Goal: Task Accomplishment & Management: Manage account settings

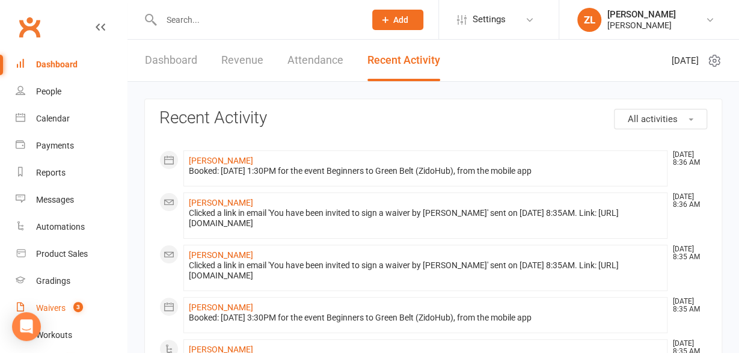
click at [79, 310] on span "3" at bounding box center [78, 307] width 10 height 10
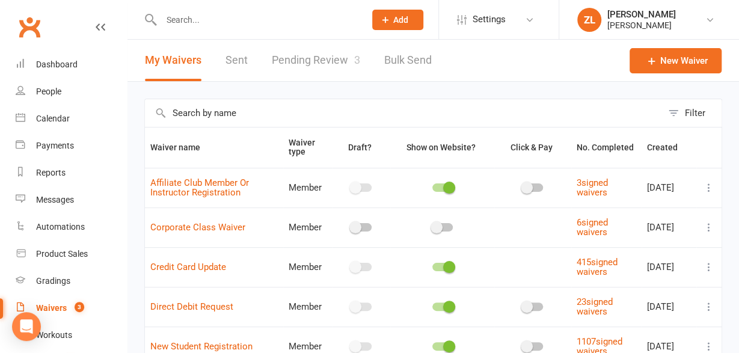
click at [316, 62] on link "Pending Review 3" at bounding box center [316, 60] width 88 height 41
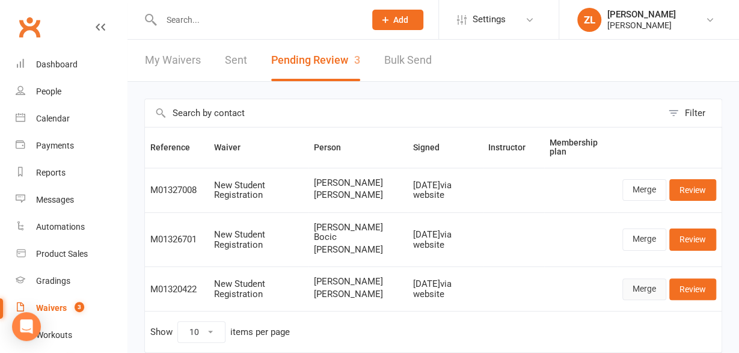
click at [645, 292] on link "Merge" at bounding box center [644, 289] width 44 height 22
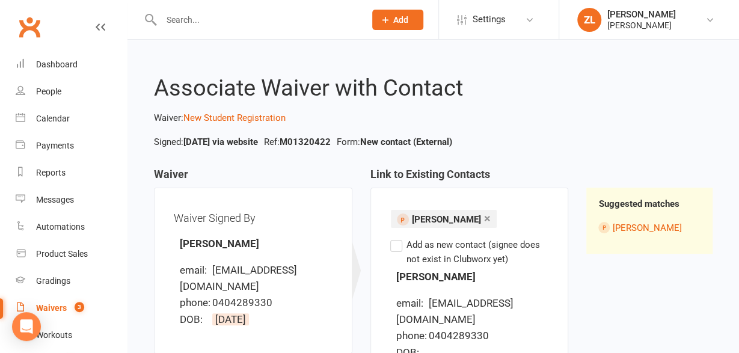
click at [395, 243] on label "Add as new contact (signee does not exist in Clubworx yet)" at bounding box center [469, 252] width 159 height 29
click at [395, 238] on input "Add as new contact (signee does not exist in Clubworx yet)" at bounding box center [394, 238] width 8 height 0
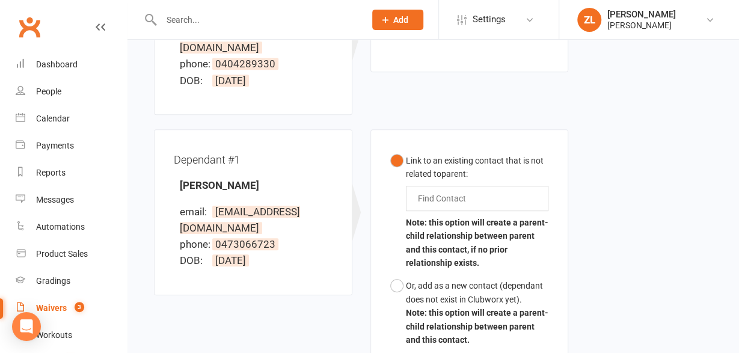
scroll to position [276, 0]
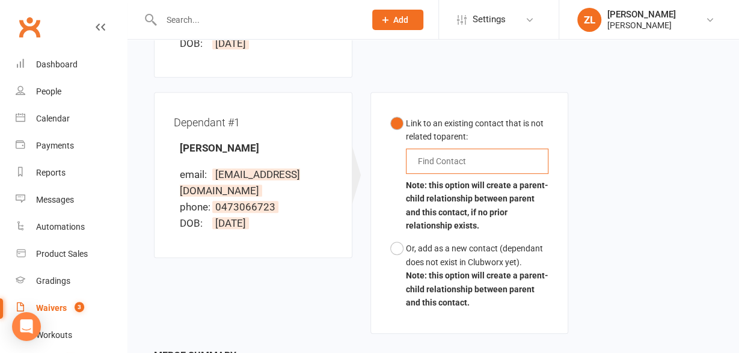
click at [459, 157] on input "text" at bounding box center [445, 161] width 56 height 14
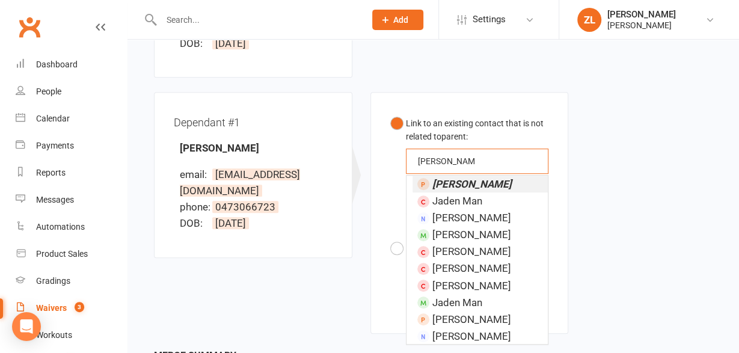
type input "[PERSON_NAME]"
click at [453, 182] on em "[PERSON_NAME]" at bounding box center [471, 184] width 79 height 12
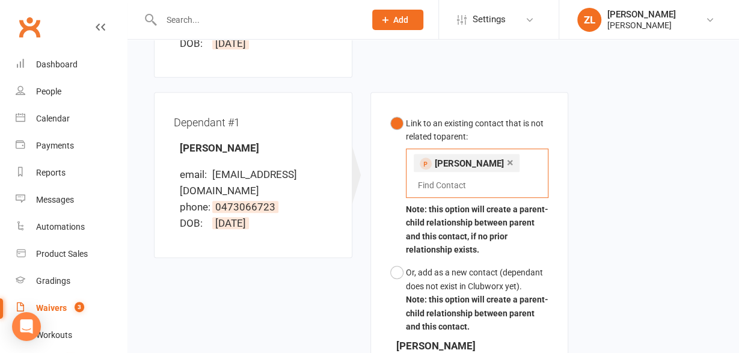
scroll to position [530, 0]
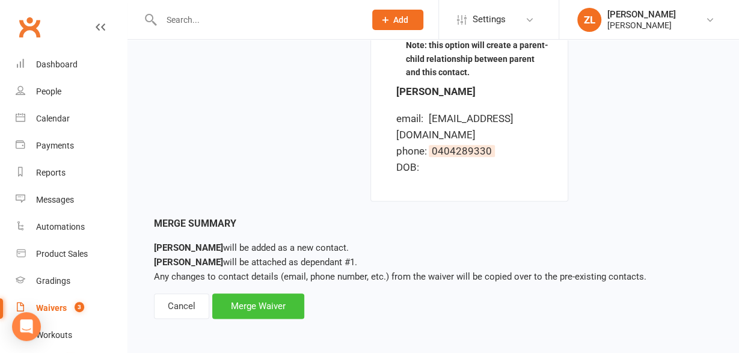
click at [242, 300] on div "Merge Waiver" at bounding box center [258, 305] width 92 height 25
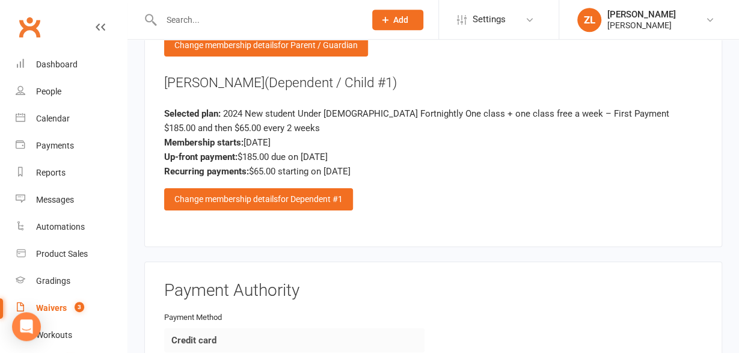
scroll to position [2099, 0]
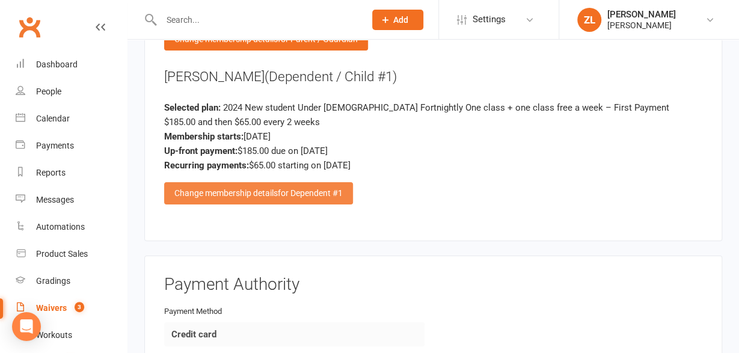
click at [232, 182] on div "Change membership details for Dependent #1" at bounding box center [258, 193] width 189 height 22
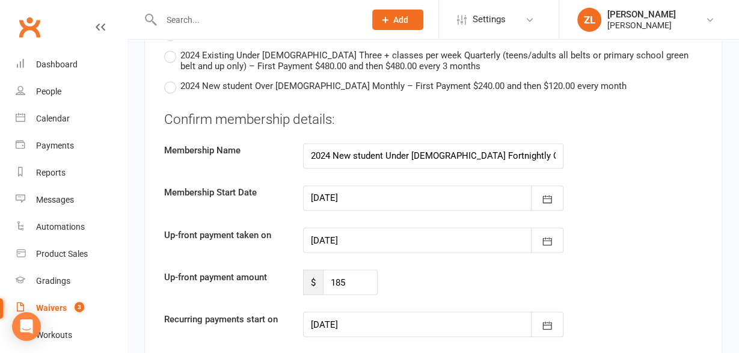
scroll to position [3103, 0]
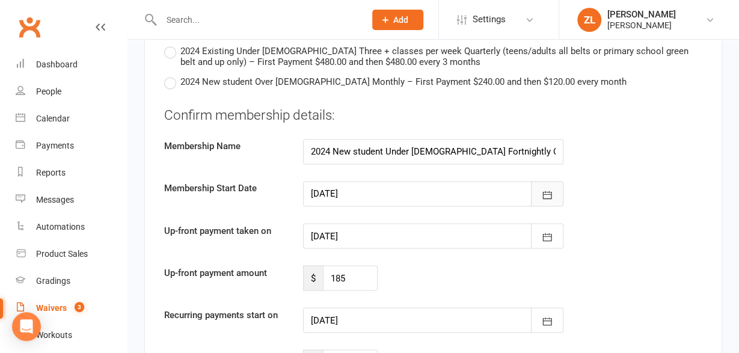
click at [547, 189] on icon "button" at bounding box center [547, 195] width 12 height 12
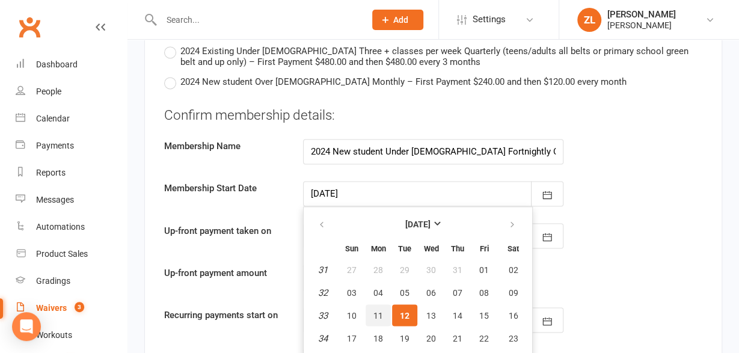
click at [378, 310] on span "11" at bounding box center [378, 315] width 10 height 10
type input "[DATE]"
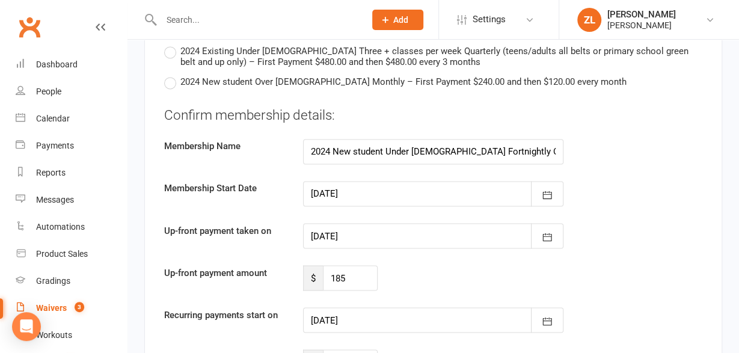
type input "[DATE]"
click at [541, 231] on icon "button" at bounding box center [547, 237] width 12 height 12
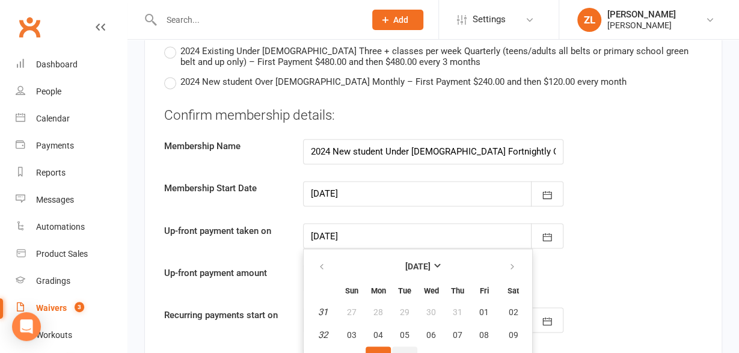
click at [400, 352] on span "12" at bounding box center [405, 357] width 10 height 10
type input "[DATE]"
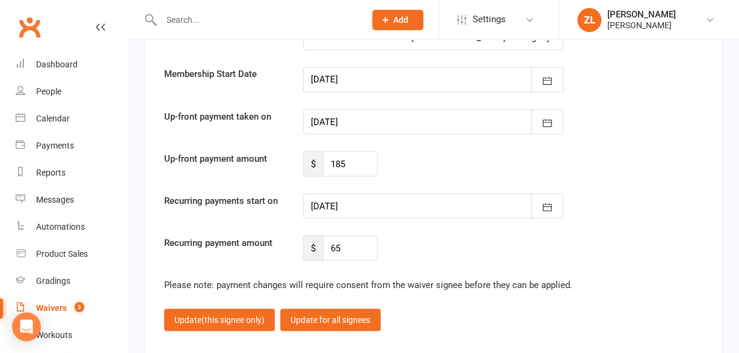
scroll to position [3228, 0]
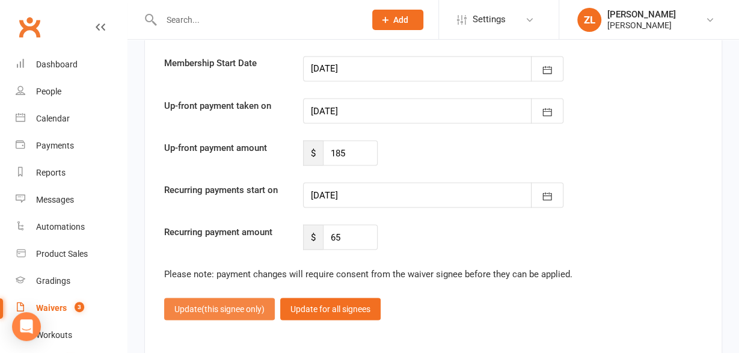
click at [246, 304] on span "(this signee only)" at bounding box center [232, 309] width 63 height 10
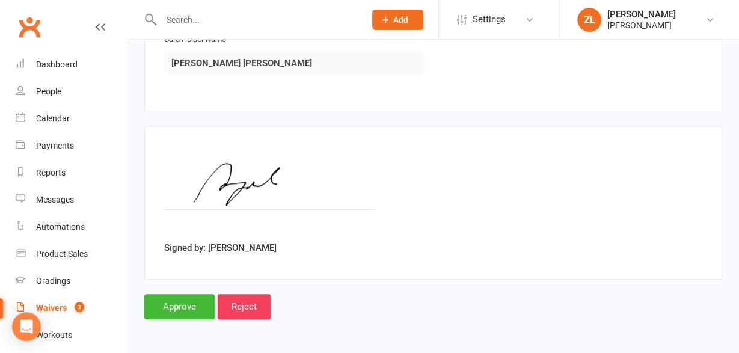
scroll to position [2447, 0]
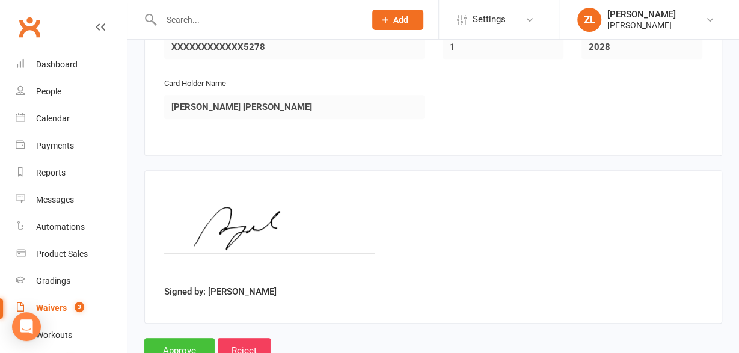
click at [183, 338] on input "Approve" at bounding box center [179, 350] width 70 height 25
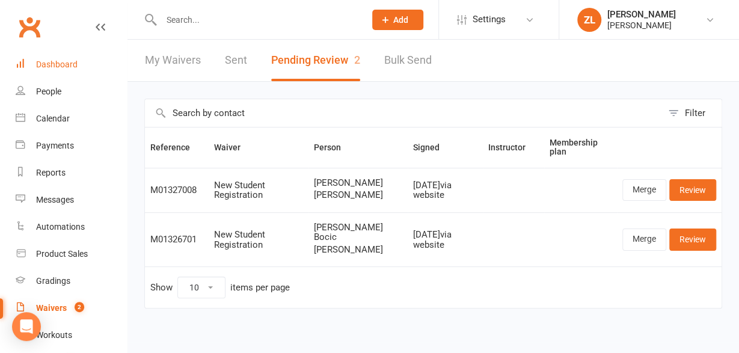
click at [48, 67] on div "Dashboard" at bounding box center [56, 65] width 41 height 10
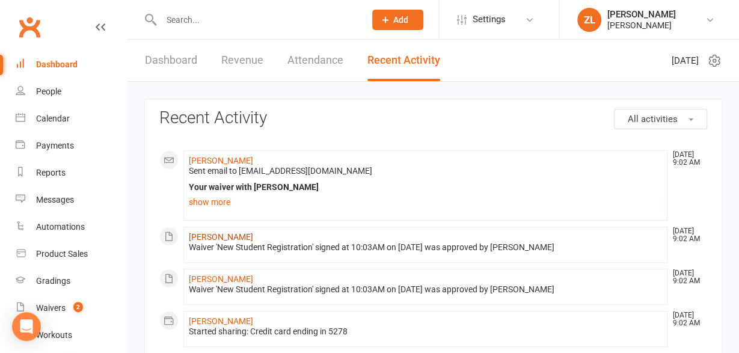
click at [207, 239] on link "[PERSON_NAME]" at bounding box center [221, 237] width 64 height 10
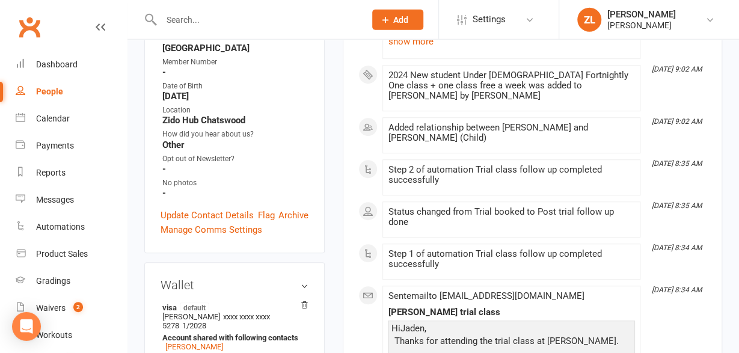
scroll to position [375, 0]
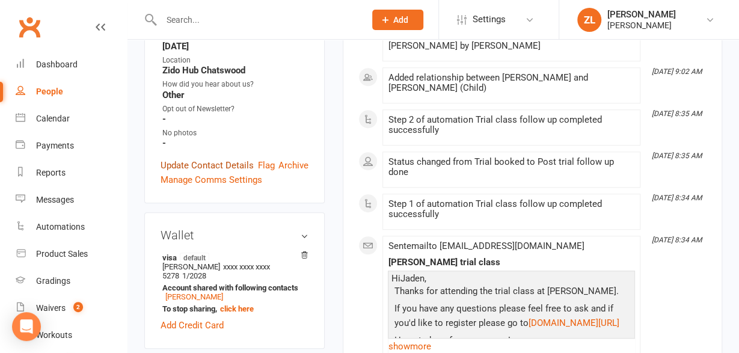
click at [195, 158] on link "Update Contact Details" at bounding box center [207, 165] width 93 height 14
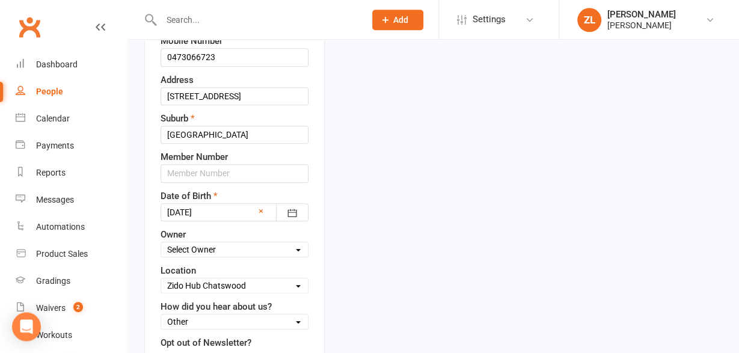
scroll to position [401, 0]
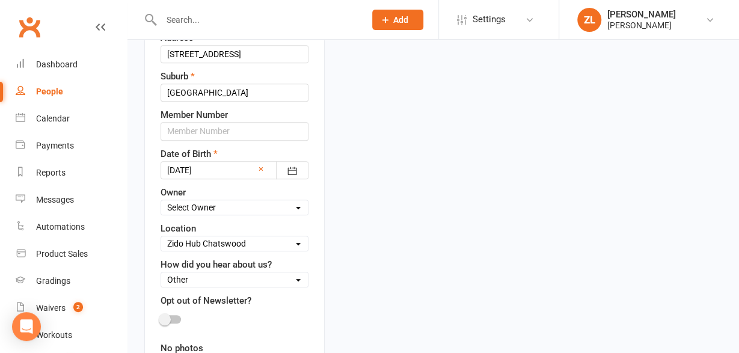
click at [222, 182] on div "First Name [PERSON_NAME] Last Name [PERSON_NAME] Email [EMAIL_ADDRESS][DOMAIN_N…" at bounding box center [235, 129] width 148 height 507
click at [161, 201] on select "Select Owner [PERSON_NAME] [PERSON_NAME] Teens and Adults [PERSON_NAME] Mixed K…" at bounding box center [234, 207] width 147 height 13
select select "0"
click option "[PERSON_NAME]" at bounding box center [0, 0] width 0 height 0
click at [161, 273] on select "Select Internet Search Social Media Friend Familiy member trains/trained with […" at bounding box center [234, 279] width 147 height 13
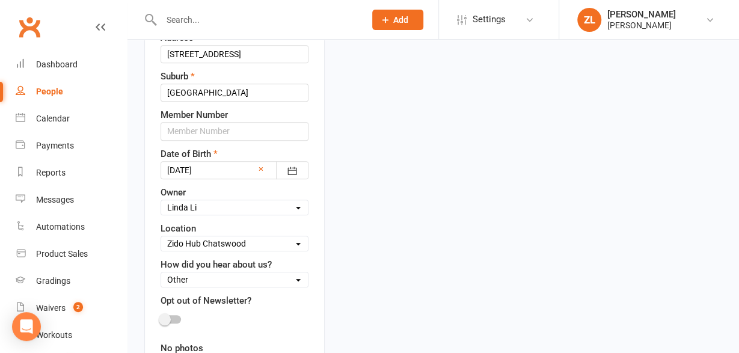
click option "Other" at bounding box center [0, 0] width 0 height 0
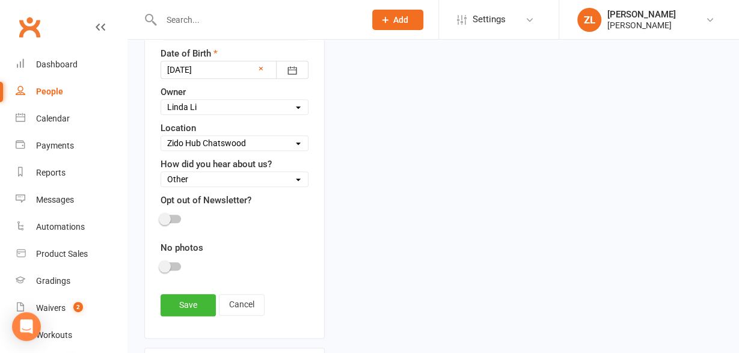
scroll to position [526, 0]
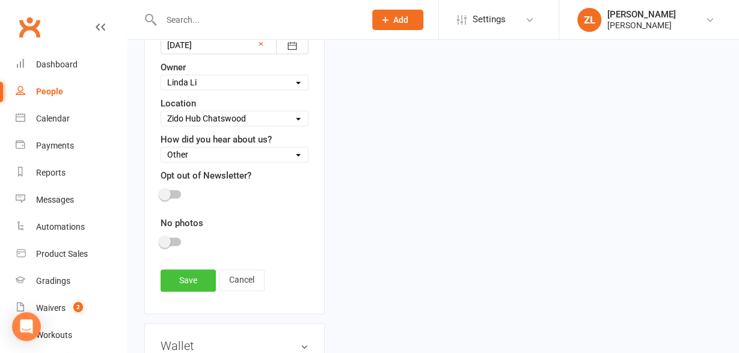
click at [179, 269] on link "Save" at bounding box center [188, 280] width 55 height 22
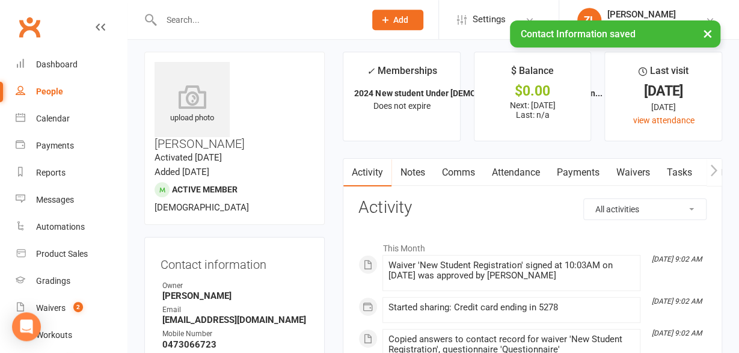
scroll to position [0, 0]
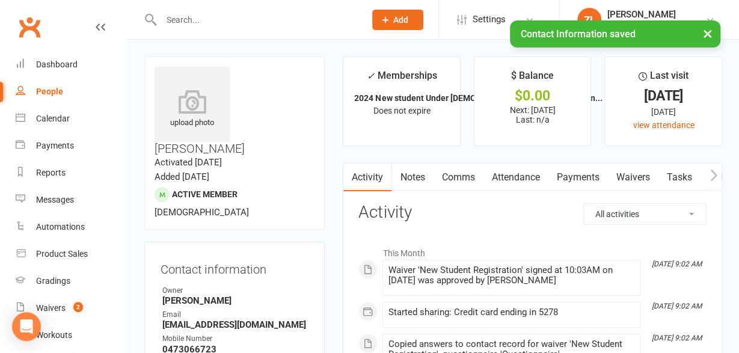
click at [424, 169] on link "Notes" at bounding box center [412, 178] width 41 height 28
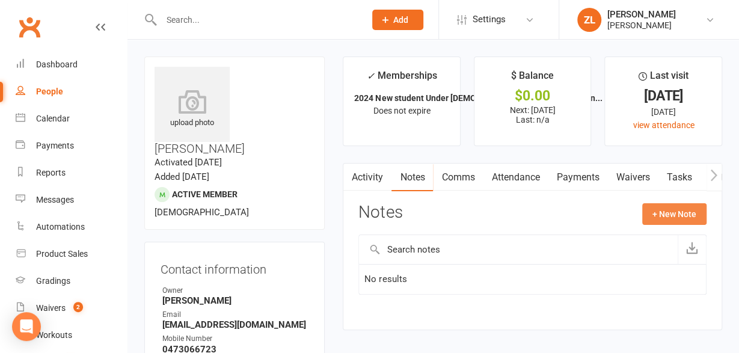
click at [685, 221] on button "+ New Note" at bounding box center [674, 214] width 64 height 22
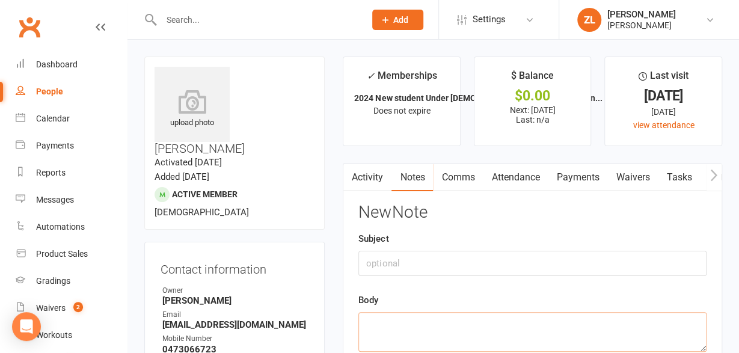
click at [384, 317] on textarea at bounding box center [532, 332] width 348 height 40
type textarea "from Chatswood high sports program"
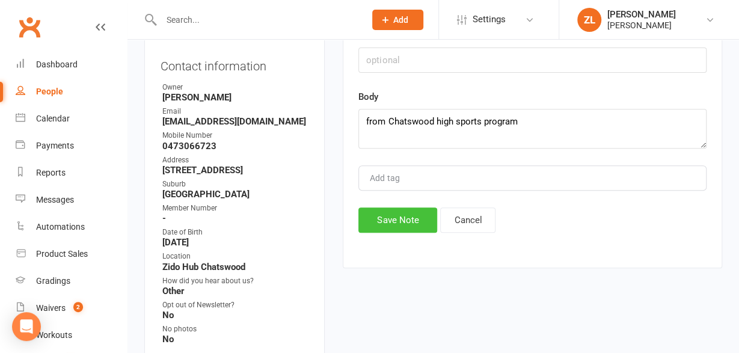
click at [401, 221] on button "Save Note" at bounding box center [397, 219] width 79 height 25
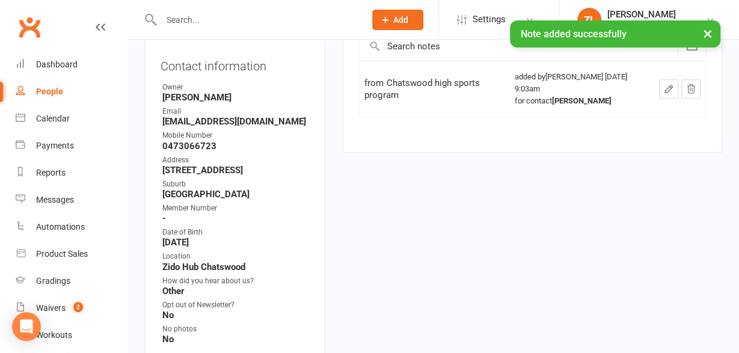
click at [53, 86] on link "People" at bounding box center [71, 91] width 111 height 27
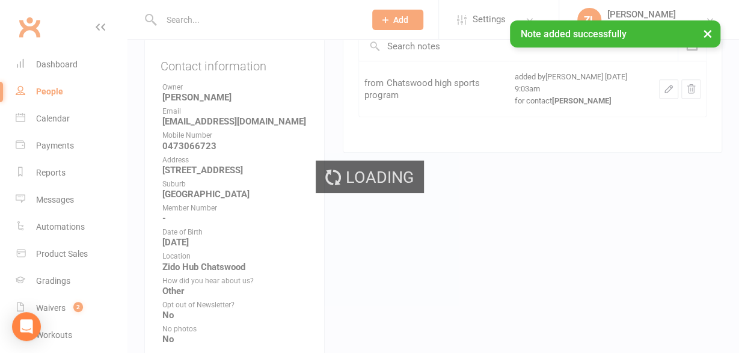
select select "100"
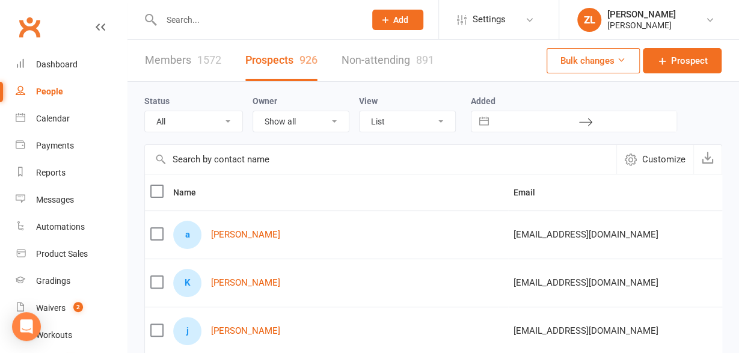
click at [164, 58] on link "Members 1572" at bounding box center [183, 60] width 76 height 41
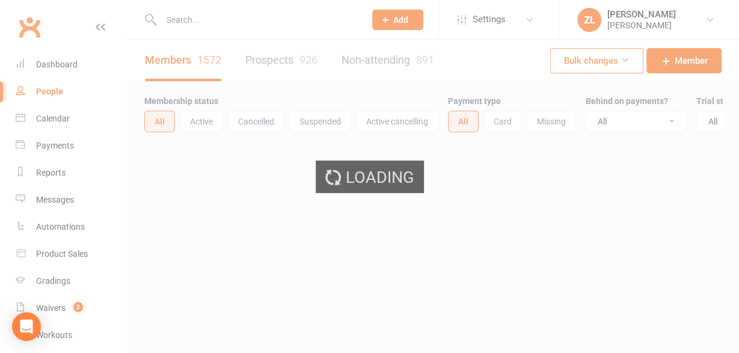
select select "100"
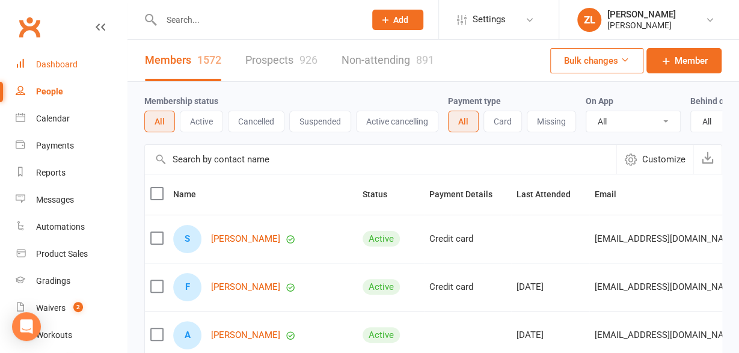
click at [70, 61] on div "Dashboard" at bounding box center [56, 65] width 41 height 10
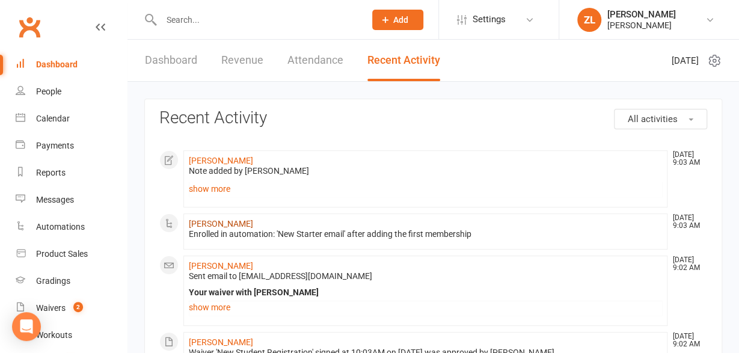
click at [191, 228] on link "[PERSON_NAME]" at bounding box center [221, 224] width 64 height 10
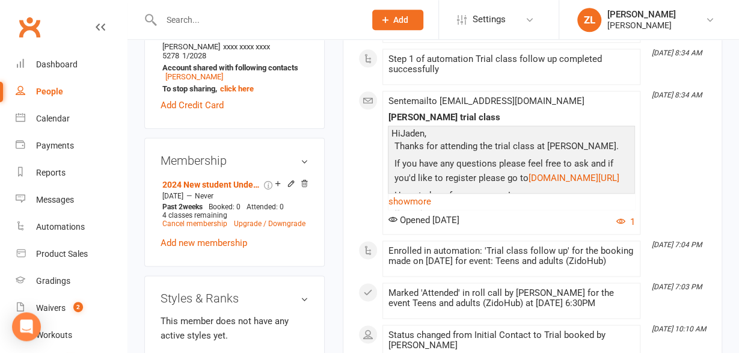
scroll to position [712, 0]
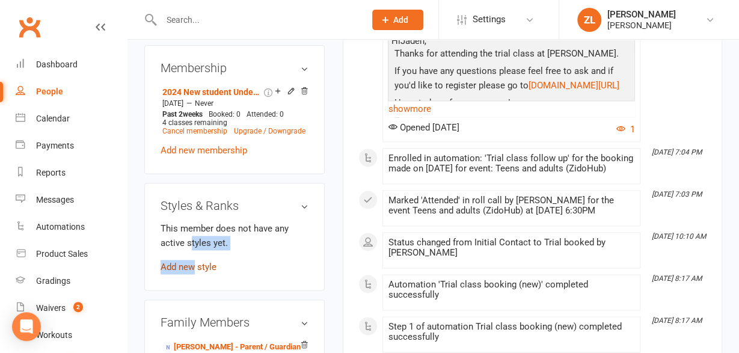
drag, startPoint x: 191, startPoint y: 228, endPoint x: 195, endPoint y: 245, distance: 18.1
click at [195, 245] on member-styles "This member does not have any active styles yet. Add new style" at bounding box center [235, 246] width 148 height 51
click at [210, 262] on link "Add new style" at bounding box center [189, 267] width 56 height 11
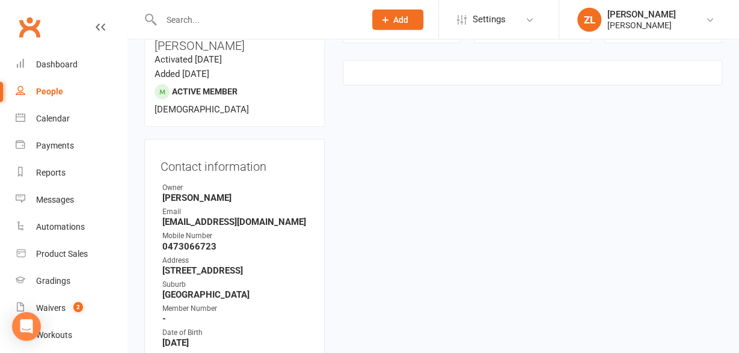
scroll to position [102, 0]
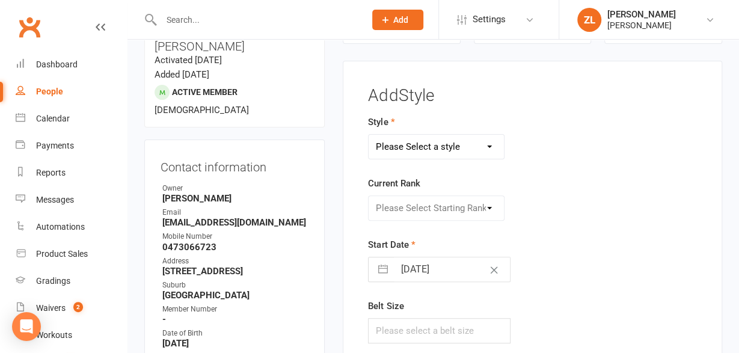
click at [369, 135] on select "Please Select a style Competition experience taekwondo" at bounding box center [436, 147] width 135 height 24
select select "609"
click option "taekwondo" at bounding box center [0, 0] width 0 height 0
click at [369, 196] on select "Please Select Starting Rank Fundamentals white 9 Kup Yellow tip 8 Kup Yellow 7 …" at bounding box center [436, 208] width 135 height 24
select select "5318"
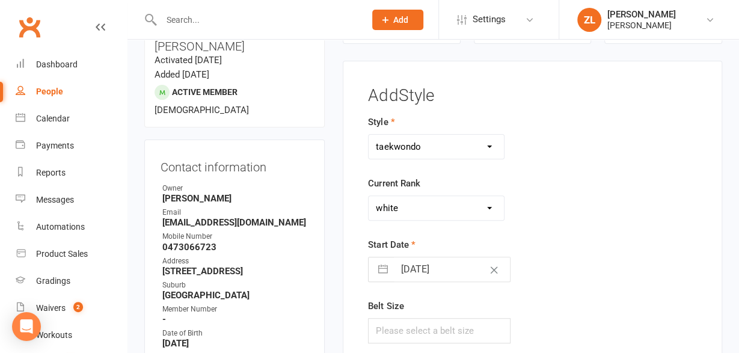
click option "white" at bounding box center [0, 0] width 0 height 0
click at [596, 218] on div "Style Competition experience taekwondo Current Rank Please Select Starting Rank…" at bounding box center [532, 237] width 347 height 245
click at [412, 337] on input "text" at bounding box center [439, 330] width 142 height 25
type input "160 cm given"
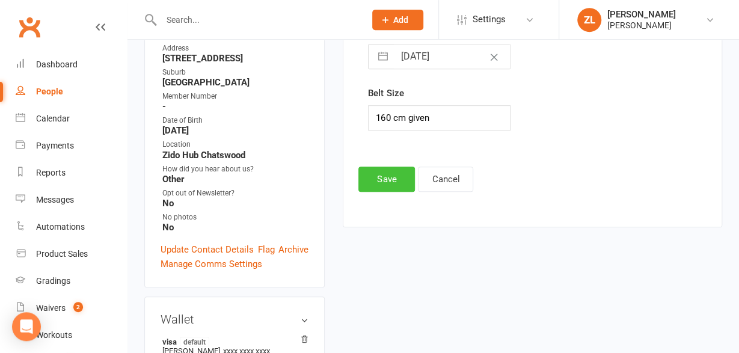
click at [372, 177] on button "Save" at bounding box center [386, 179] width 57 height 25
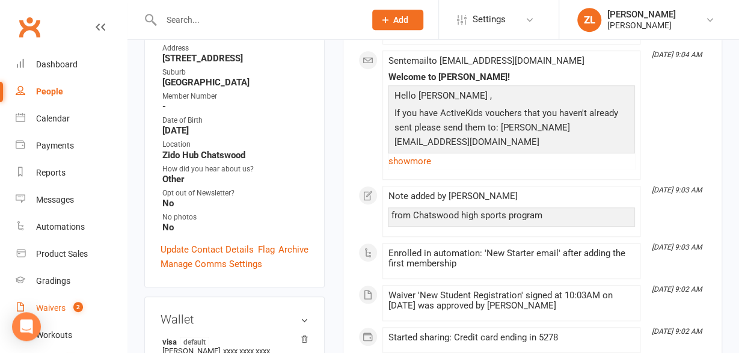
click at [74, 303] on link "Waivers 2" at bounding box center [71, 308] width 111 height 27
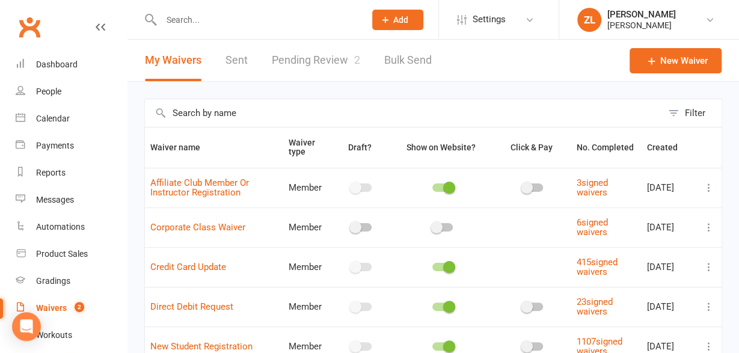
click at [324, 63] on link "Pending Review 2" at bounding box center [316, 60] width 88 height 41
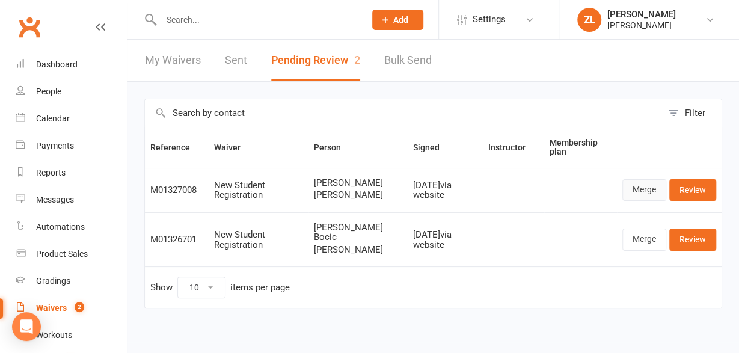
click at [645, 188] on link "Merge" at bounding box center [644, 190] width 44 height 22
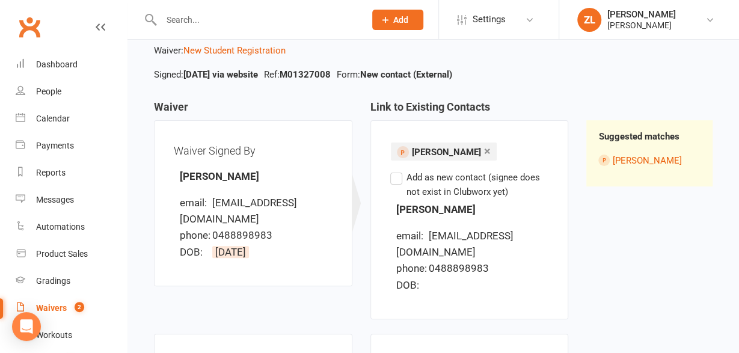
scroll to position [89, 0]
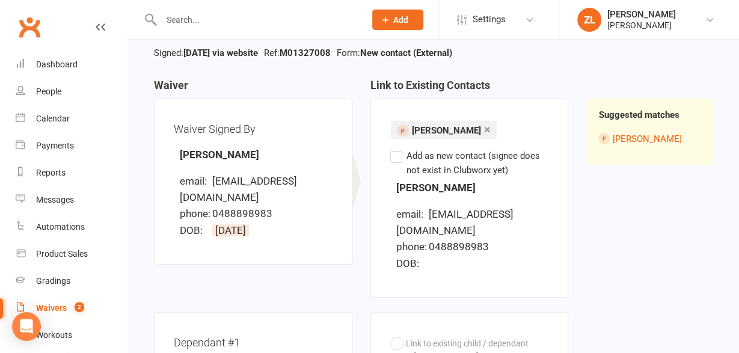
click at [396, 158] on label "Add as new contact (signee does not exist in Clubworx yet)" at bounding box center [469, 163] width 159 height 29
click at [396, 149] on input "Add as new contact (signee does not exist in Clubworx yet)" at bounding box center [394, 149] width 8 height 0
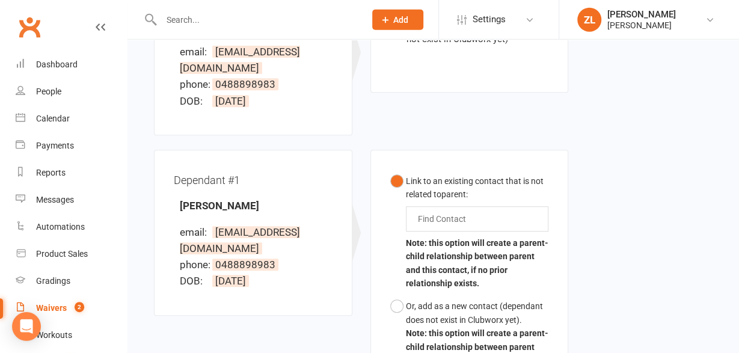
scroll to position [224, 0]
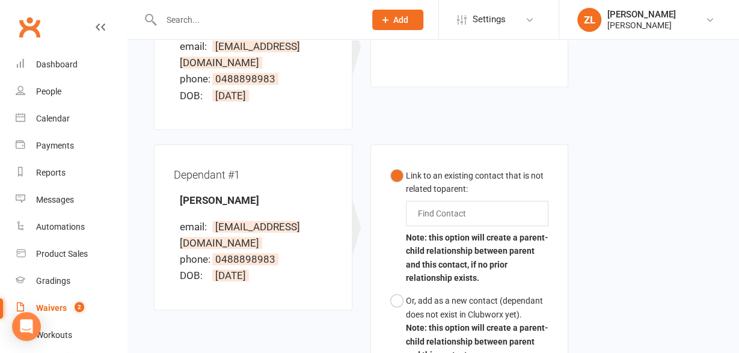
click at [462, 211] on input "text" at bounding box center [445, 213] width 56 height 14
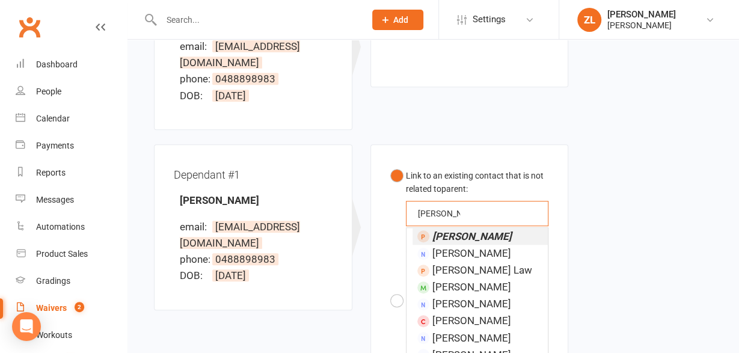
type input "[PERSON_NAME]"
click at [456, 232] on em "[PERSON_NAME]" at bounding box center [471, 236] width 79 height 12
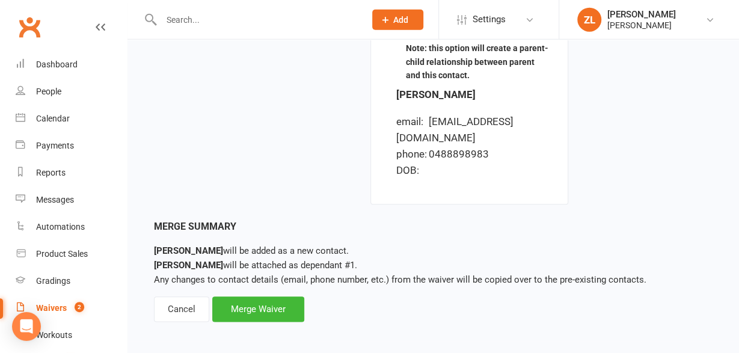
scroll to position [530, 0]
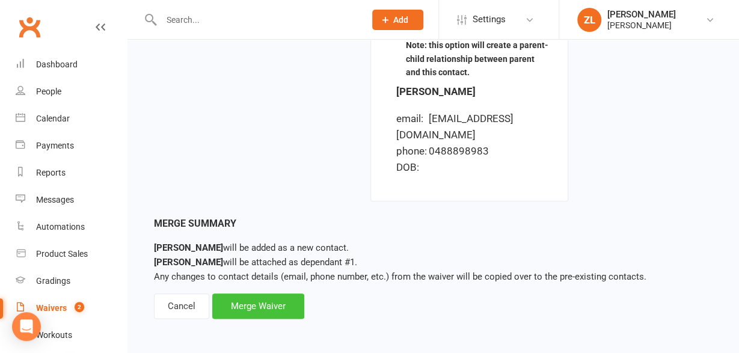
click at [236, 304] on div "Merge Waiver" at bounding box center [258, 305] width 92 height 25
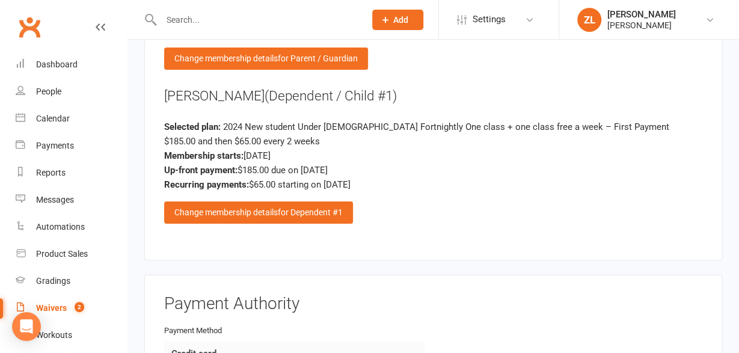
scroll to position [2086, 0]
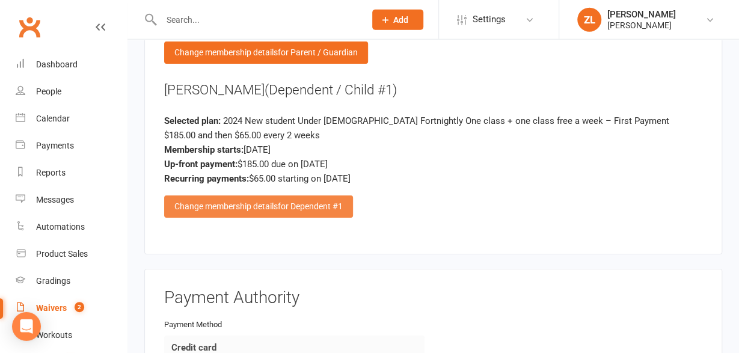
click at [259, 195] on div "Change membership details for Dependent #1" at bounding box center [258, 206] width 189 height 22
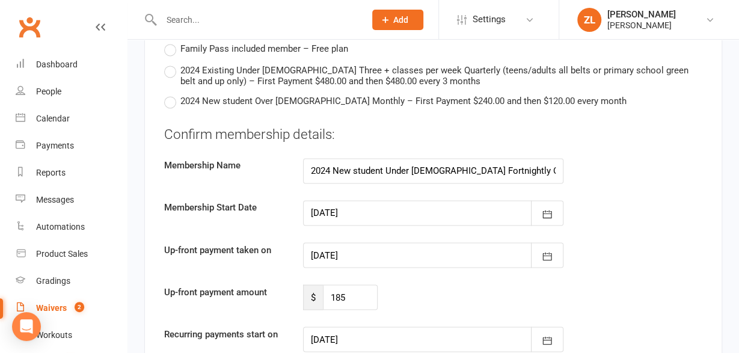
scroll to position [3089, 0]
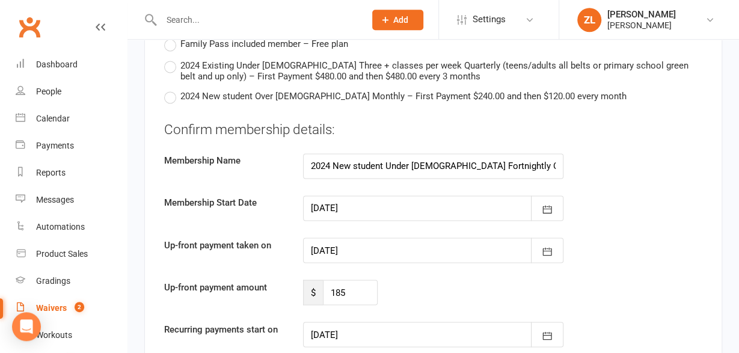
click at [349, 195] on div at bounding box center [433, 207] width 260 height 25
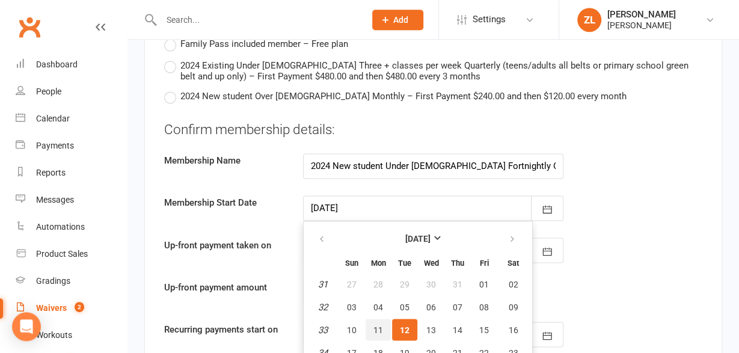
click at [376, 325] on span "11" at bounding box center [378, 330] width 10 height 10
type input "[DATE]"
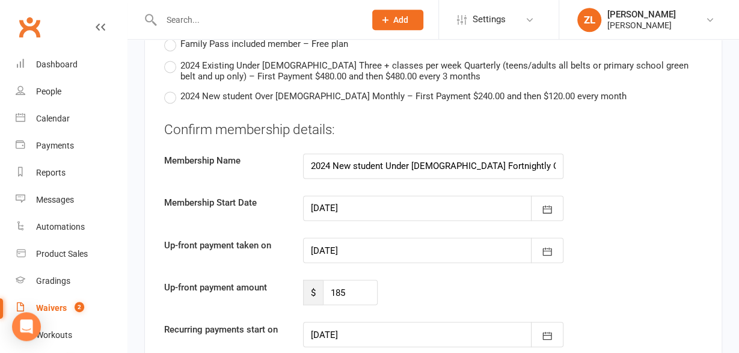
type input "[DATE]"
click at [373, 238] on div at bounding box center [433, 250] width 260 height 25
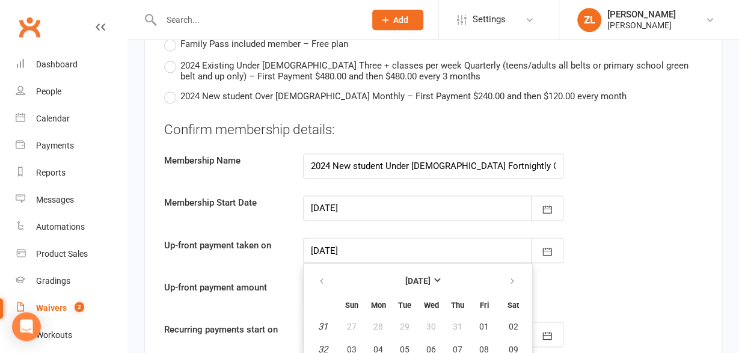
type input "[DATE]"
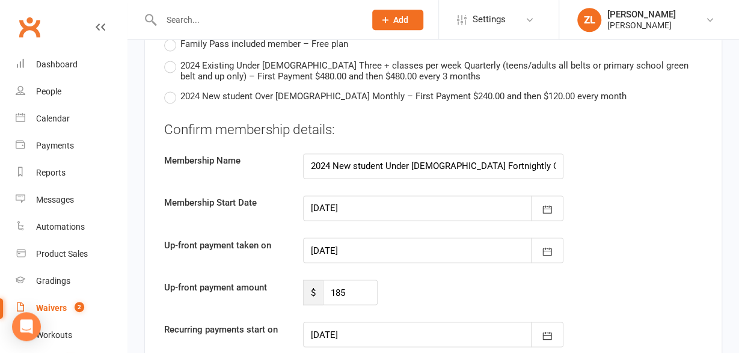
click at [622, 322] on div "Recurring payments start on [DATE] [DATE] Sun Mon Tue Wed Thu Fri Sat 31 27 28 …" at bounding box center [433, 334] width 556 height 25
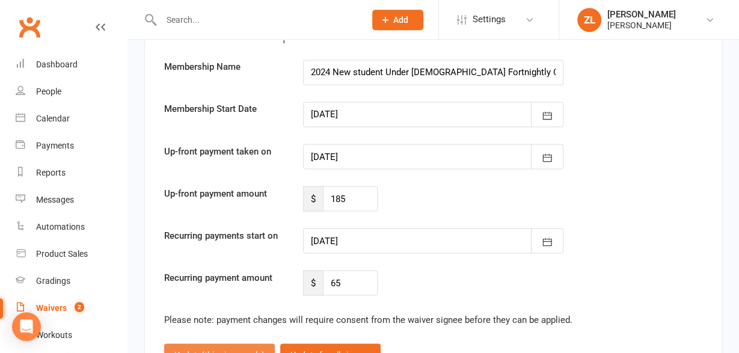
click at [224, 343] on button "Update (this signee only)" at bounding box center [219, 354] width 111 height 22
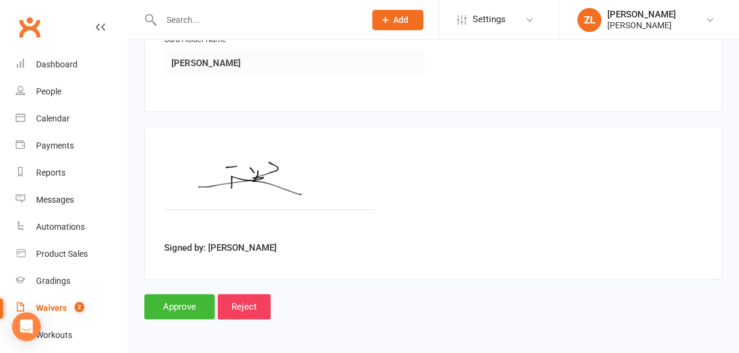
scroll to position [2447, 0]
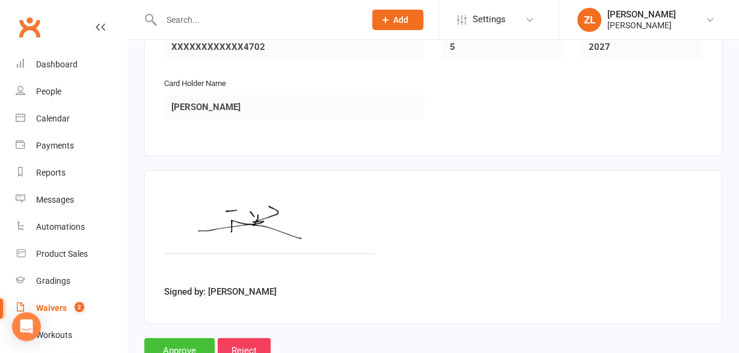
click at [182, 338] on input "Approve" at bounding box center [179, 350] width 70 height 25
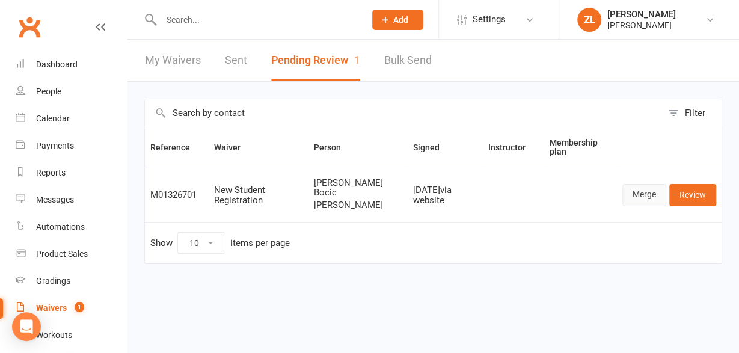
click at [639, 201] on link "Merge" at bounding box center [644, 195] width 44 height 22
click at [705, 189] on link "Review" at bounding box center [692, 195] width 47 height 22
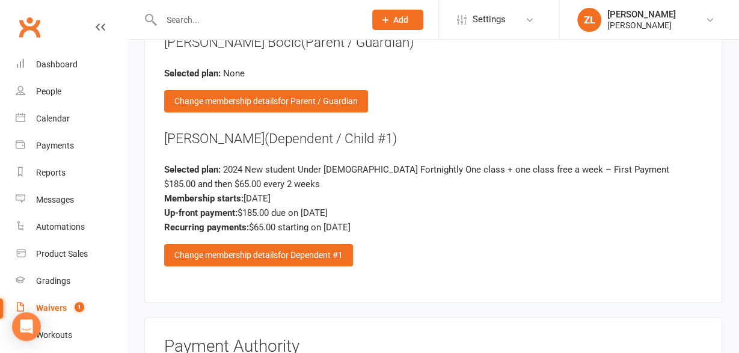
scroll to position [2057, 0]
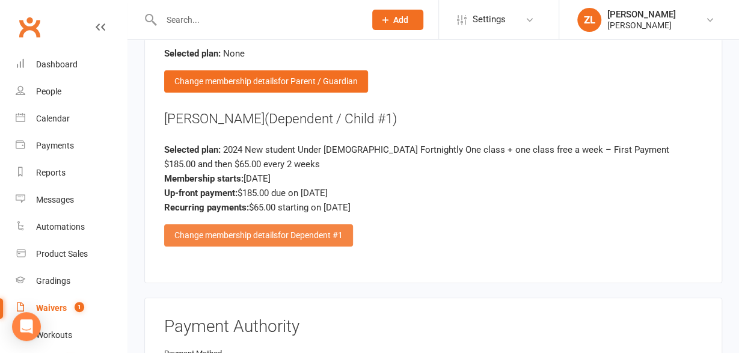
click at [246, 224] on div "Change membership details for Dependent #1" at bounding box center [258, 235] width 189 height 22
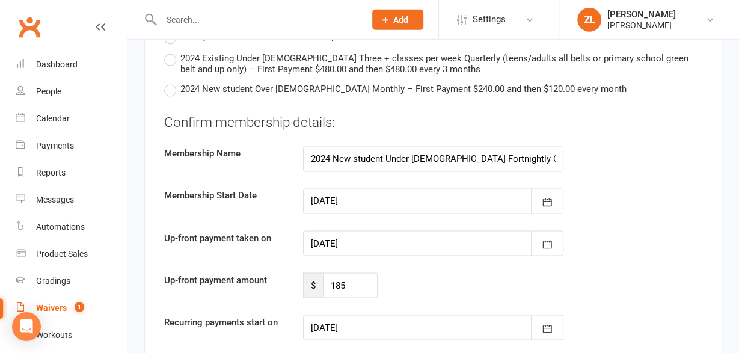
scroll to position [3151, 0]
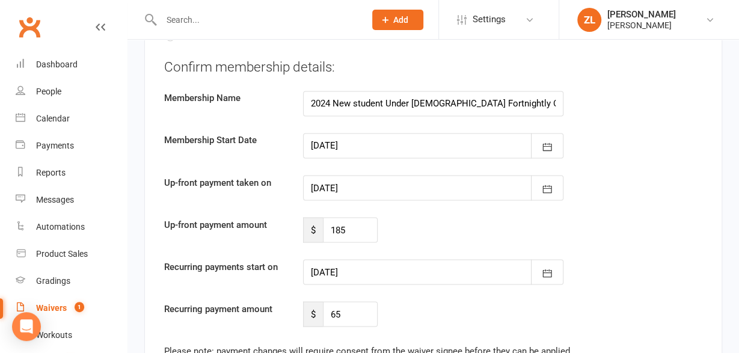
click at [339, 133] on div at bounding box center [433, 145] width 260 height 25
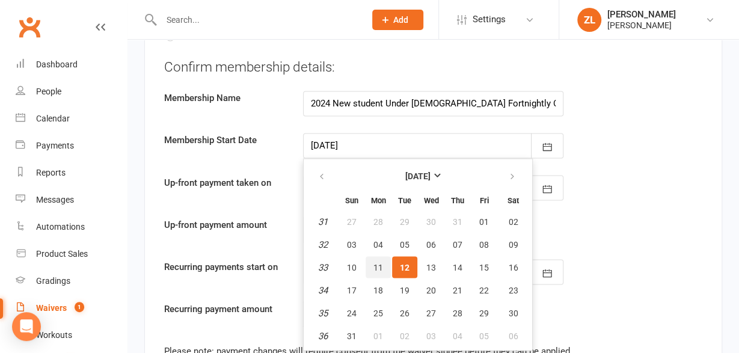
click at [375, 262] on span "11" at bounding box center [378, 267] width 10 height 10
type input "[DATE]"
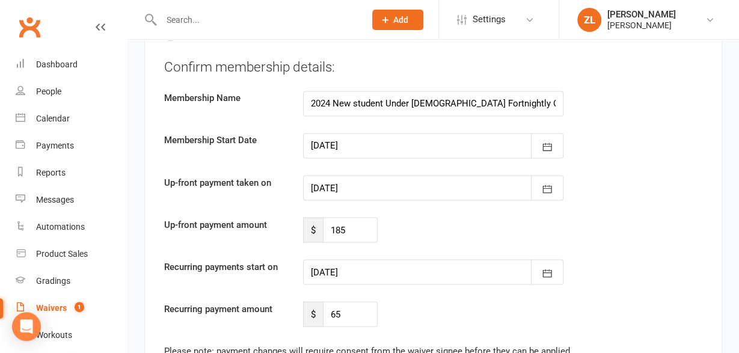
type input "[DATE]"
click at [372, 175] on div at bounding box center [433, 187] width 260 height 25
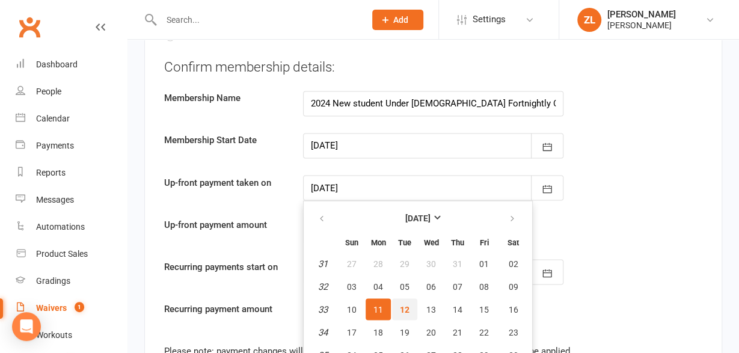
click at [407, 304] on span "12" at bounding box center [405, 309] width 10 height 10
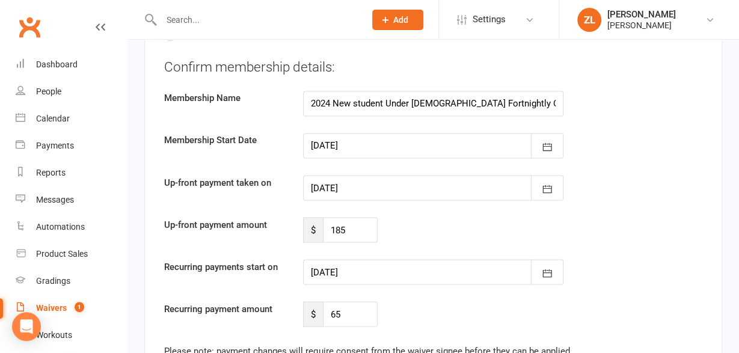
type input "[DATE]"
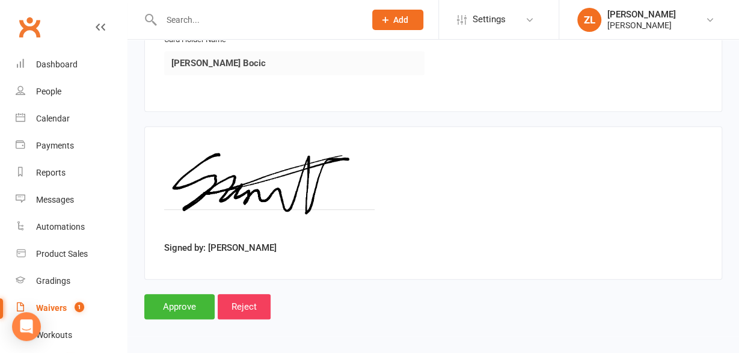
scroll to position [2447, 0]
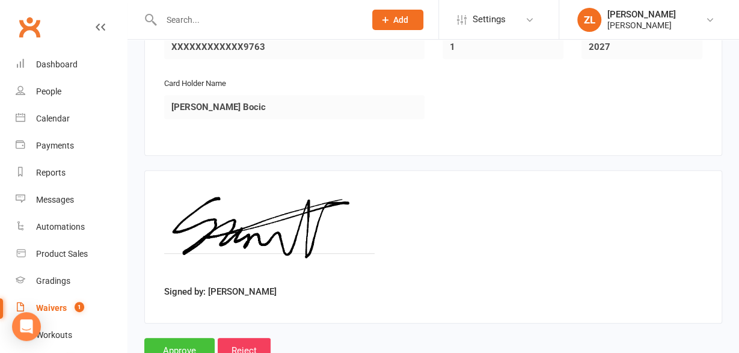
click at [177, 338] on input "Approve" at bounding box center [179, 350] width 70 height 25
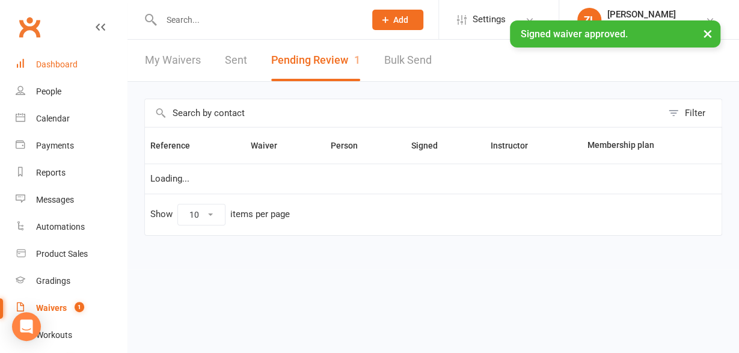
click at [60, 64] on div "Dashboard" at bounding box center [56, 65] width 41 height 10
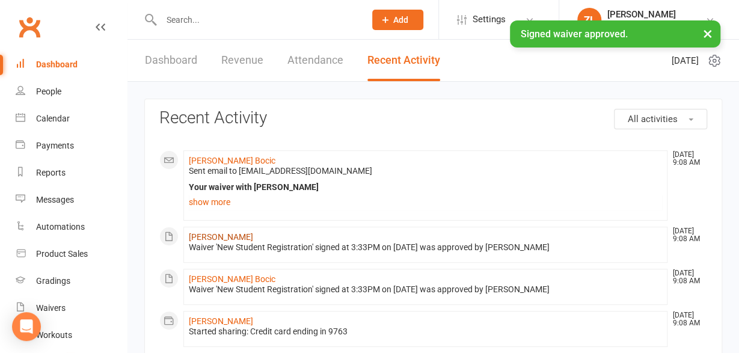
click at [223, 235] on link "[PERSON_NAME]" at bounding box center [221, 237] width 64 height 10
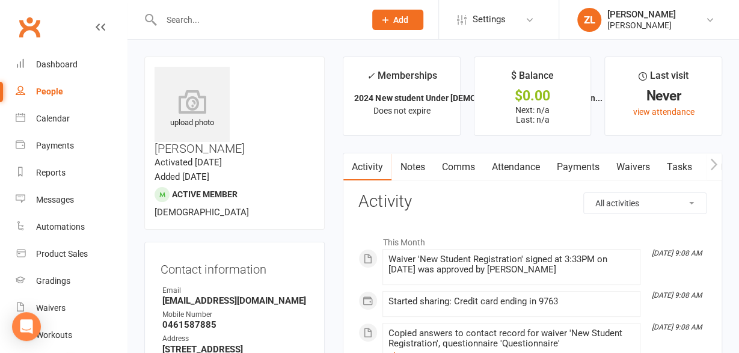
click at [298, 285] on div "Email" at bounding box center [235, 290] width 146 height 11
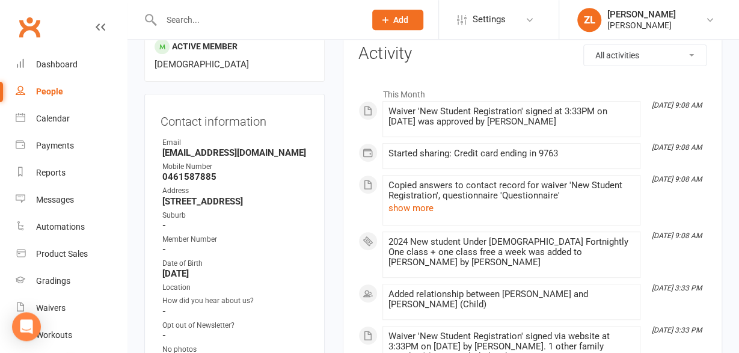
scroll to position [219, 0]
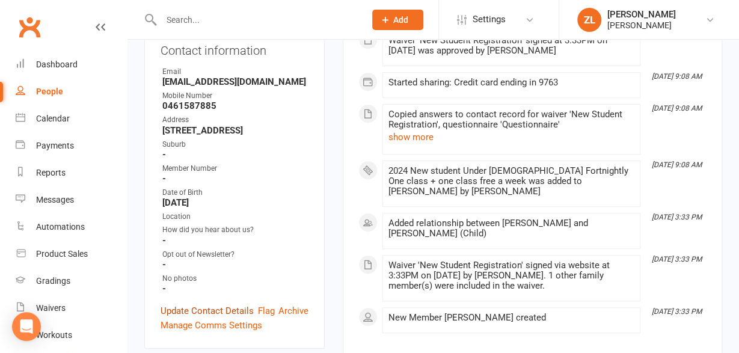
click at [226, 304] on link "Update Contact Details" at bounding box center [207, 311] width 93 height 14
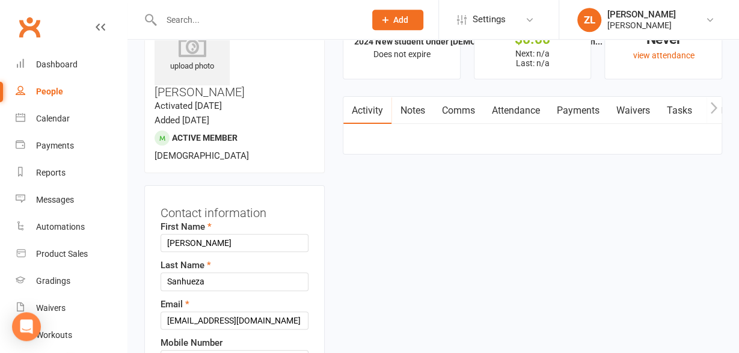
scroll to position [57, 0]
click at [281, 272] on input "Sanhueza" at bounding box center [235, 281] width 148 height 18
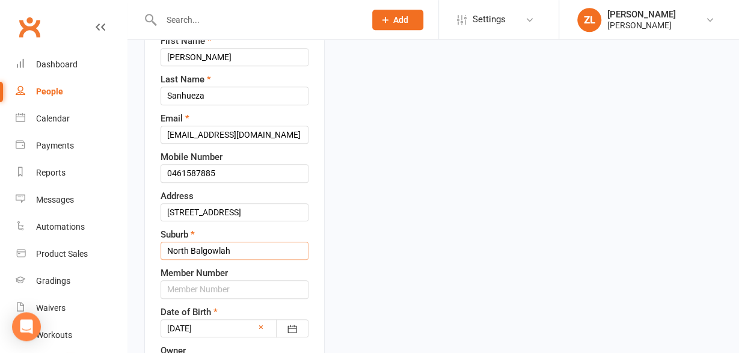
type input "North Balgowlah"
select select "16"
click option "[PERSON_NAME]" at bounding box center [0, 0] width 0 height 0
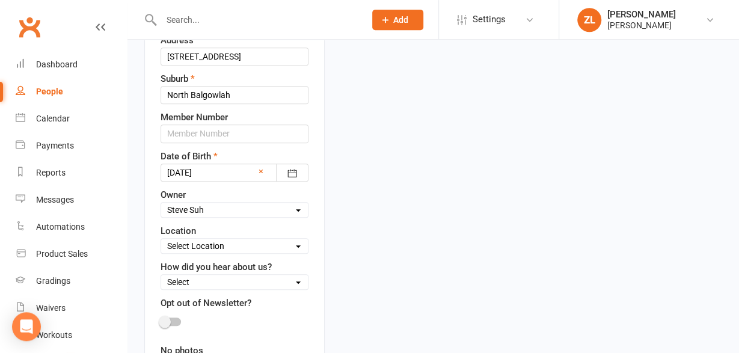
scroll to position [430, 0]
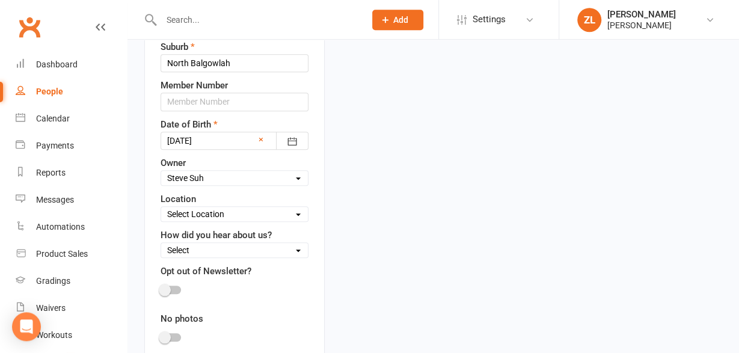
click at [268, 192] on div "Location Select Location [GEOGRAPHIC_DATA] Chungdo@Home Competition Demonstrati…" at bounding box center [235, 207] width 148 height 30
click at [161, 207] on select "Select Location [GEOGRAPHIC_DATA] Chungdo@Home Competition Demonstration [GEOGR…" at bounding box center [234, 213] width 147 height 13
click option "Outdoor Training" at bounding box center [0, 0] width 0 height 0
click at [161, 207] on select "Select Location [GEOGRAPHIC_DATA] Chungdo@Home Competition Demonstration [GEOGR…" at bounding box center [234, 213] width 147 height 13
select select "10"
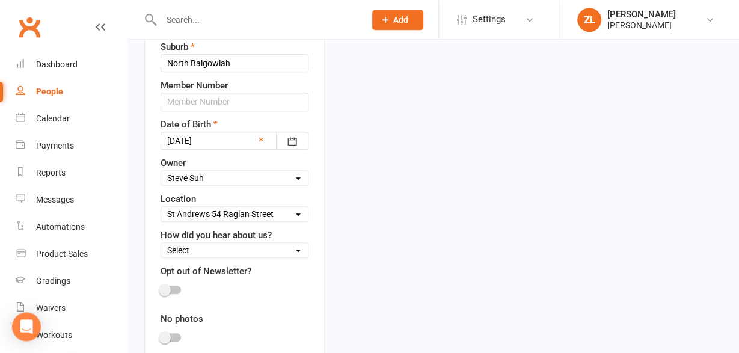
click option "St [PERSON_NAME] [STREET_ADDRESS]" at bounding box center [0, 0] width 0 height 0
click at [161, 244] on select "Select Internet Search Social Media Friend Familiy member trains/trained with […" at bounding box center [234, 250] width 147 height 13
select select "Internet Search"
click option "Internet Search" at bounding box center [0, 0] width 0 height 0
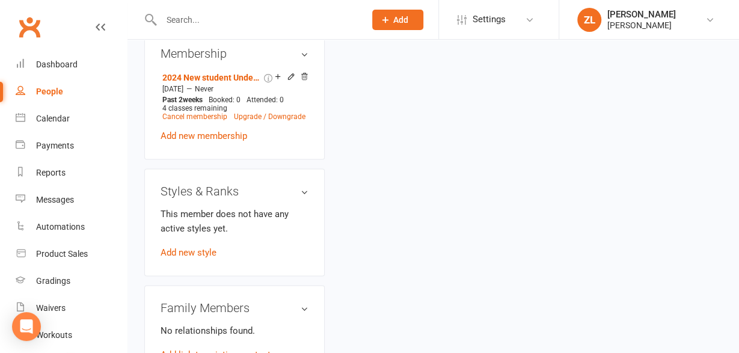
scroll to position [743, 0]
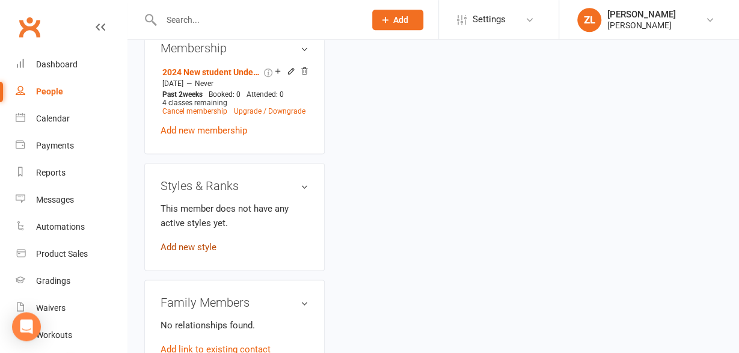
click at [197, 242] on link "Add new style" at bounding box center [189, 247] width 56 height 11
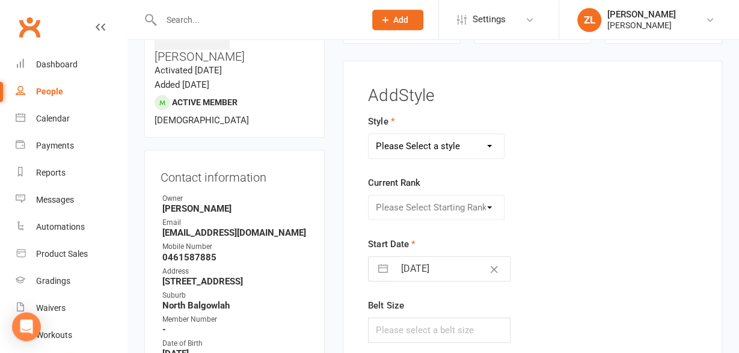
scroll to position [91, 0]
click at [369, 135] on select "Please Select a style Competition experience taekwondo" at bounding box center [436, 147] width 135 height 24
select select "609"
click option "taekwondo" at bounding box center [0, 0] width 0 height 0
click at [369, 196] on select "Please Select Starting Rank Fundamentals white 9 Kup Yellow tip 8 Kup Yellow 7 …" at bounding box center [436, 208] width 135 height 24
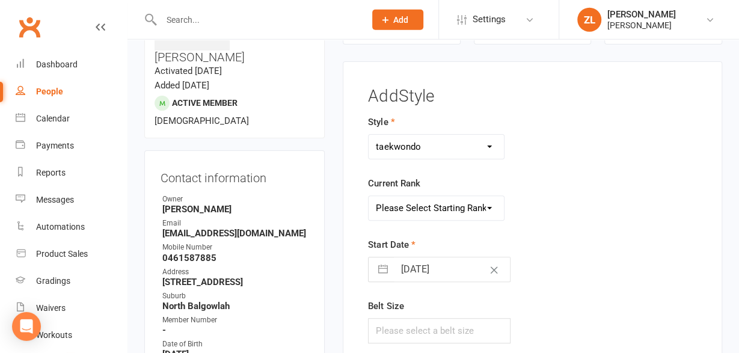
select select "5318"
click option "white" at bounding box center [0, 0] width 0 height 0
click at [422, 333] on input "text" at bounding box center [439, 330] width 142 height 25
type input "130 cm"
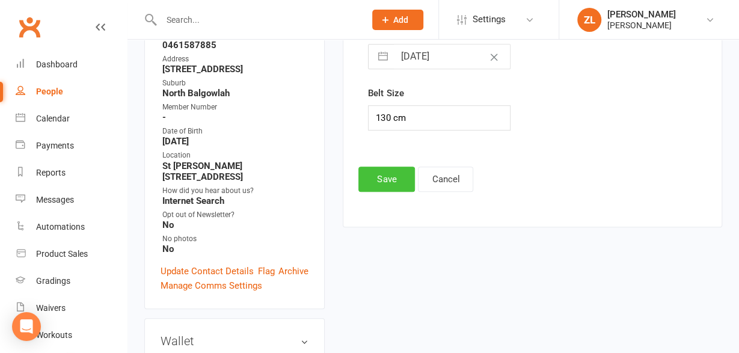
click at [383, 188] on button "Save" at bounding box center [386, 179] width 57 height 25
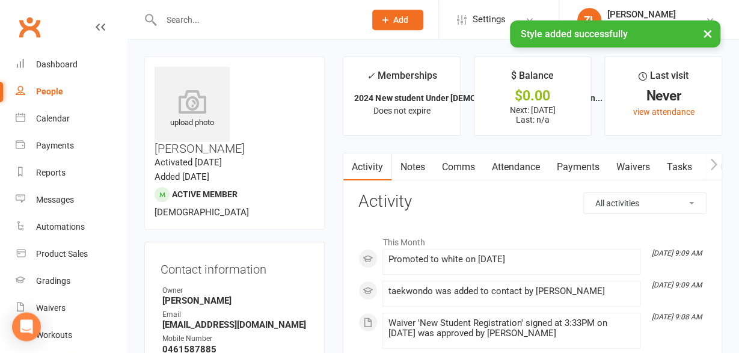
scroll to position [0, 0]
click at [334, 223] on main "✓ Memberships 2024 New student Under [DEMOGRAPHIC_DATA] Fortnightly On... Does …" at bounding box center [533, 357] width 398 height 600
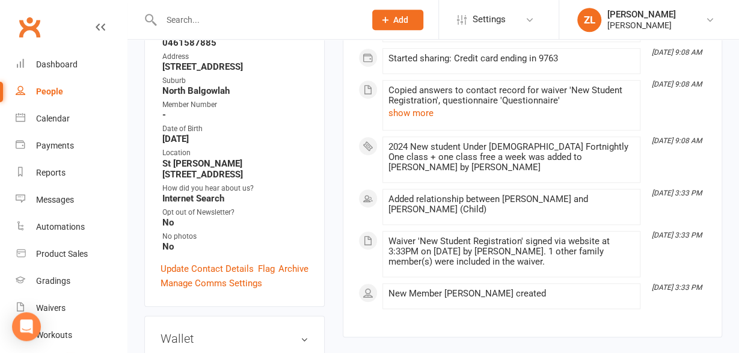
scroll to position [313, 0]
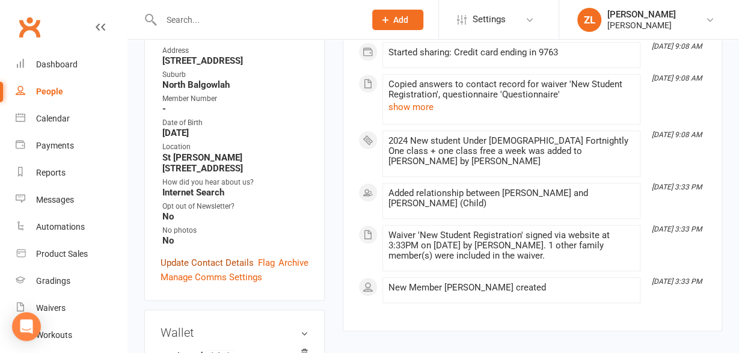
click at [224, 256] on link "Update Contact Details" at bounding box center [207, 263] width 93 height 14
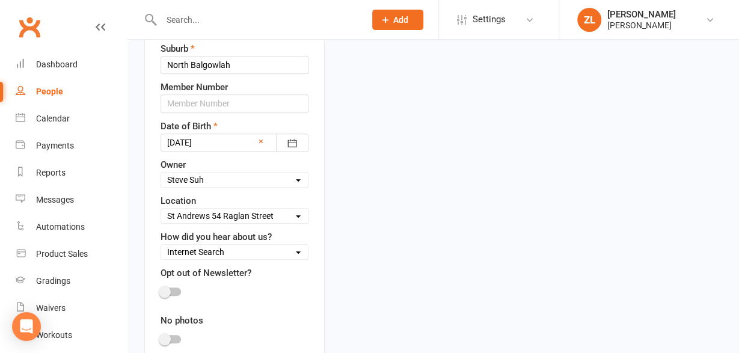
scroll to position [432, 0]
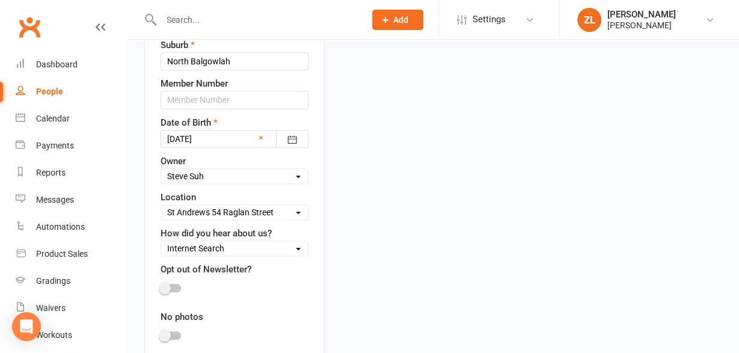
click at [161, 242] on select "Select Internet Search Social Media Friend Familiy member trains/trained with […" at bounding box center [234, 248] width 147 height 13
select select "Other"
click option "Other" at bounding box center [0, 0] width 0 height 0
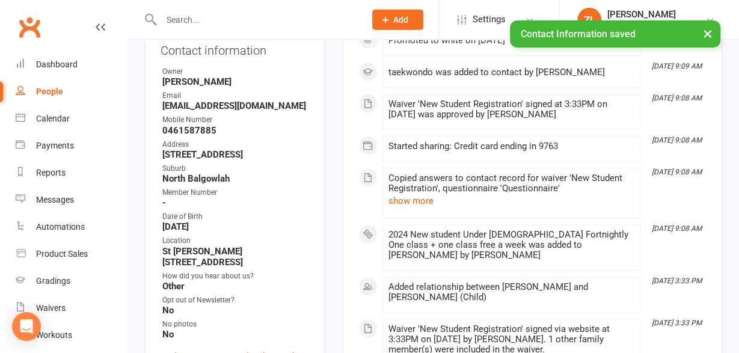
scroll to position [213, 0]
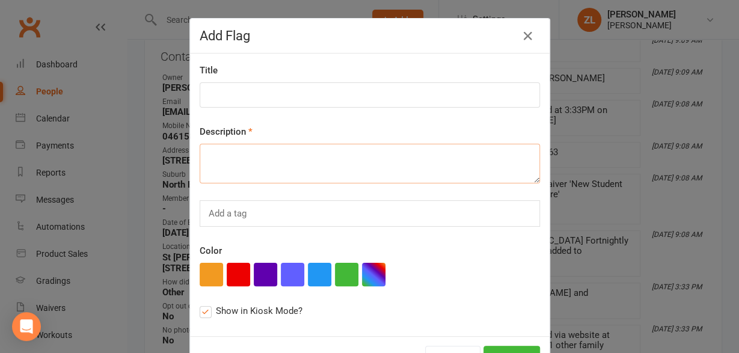
click at [265, 150] on textarea at bounding box center [370, 164] width 340 height 40
type textarea "Kidsbook"
click at [206, 309] on label "Show in Kiosk Mode?" at bounding box center [251, 311] width 103 height 14
click at [206, 304] on input "Show in Kiosk Mode?" at bounding box center [204, 304] width 8 height 0
click at [506, 347] on button "Save" at bounding box center [512, 358] width 57 height 25
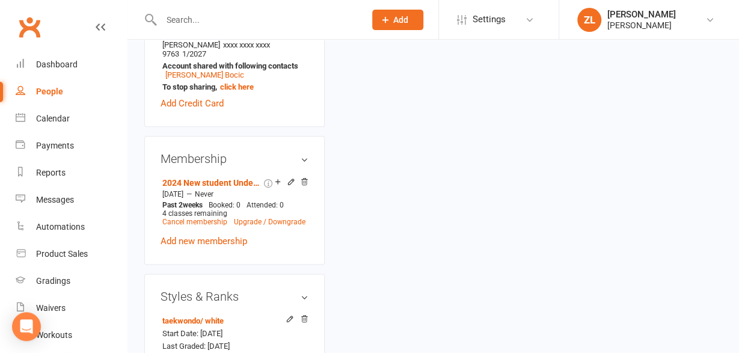
scroll to position [630, 0]
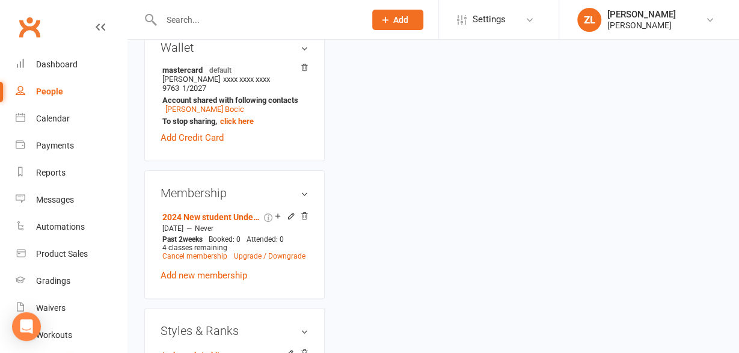
click at [52, 91] on div "People" at bounding box center [49, 92] width 27 height 10
select select "100"
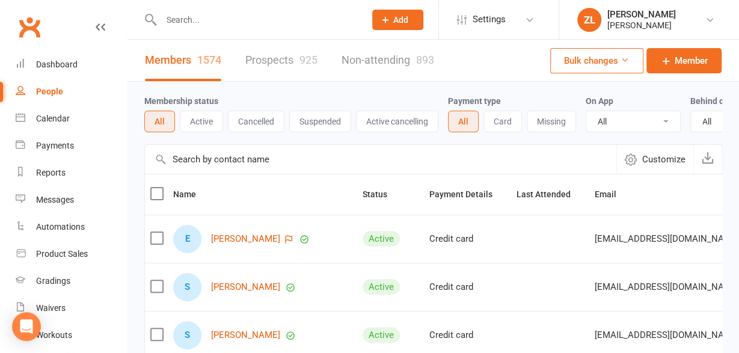
click at [265, 65] on link "Prospects 925" at bounding box center [281, 60] width 72 height 41
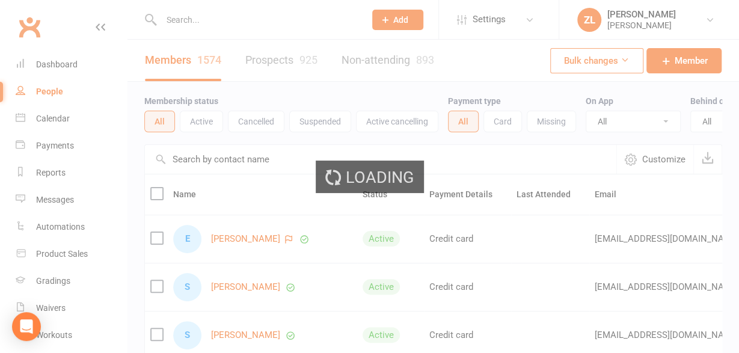
select select "100"
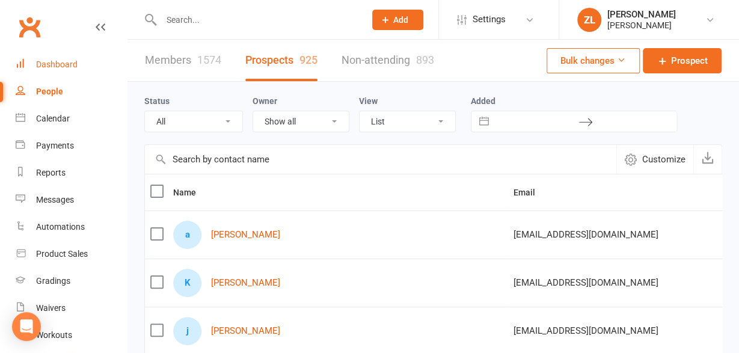
click at [50, 69] on div "Dashboard" at bounding box center [56, 65] width 41 height 10
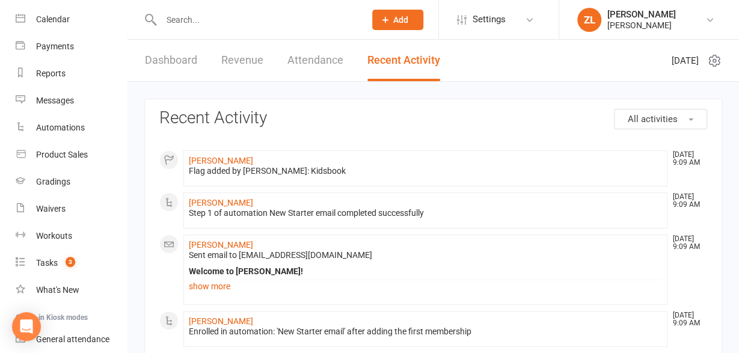
scroll to position [105, 0]
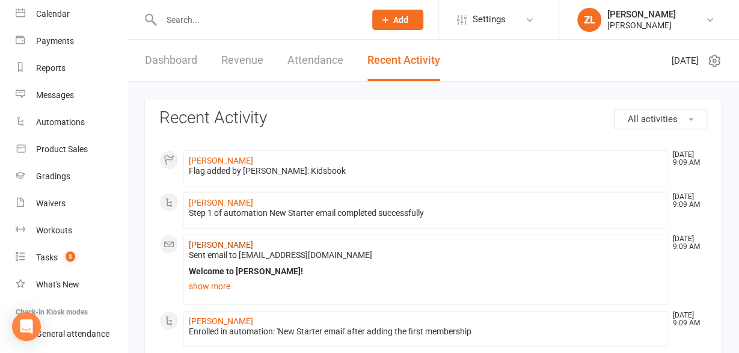
click at [207, 245] on link "[PERSON_NAME]" at bounding box center [221, 245] width 64 height 10
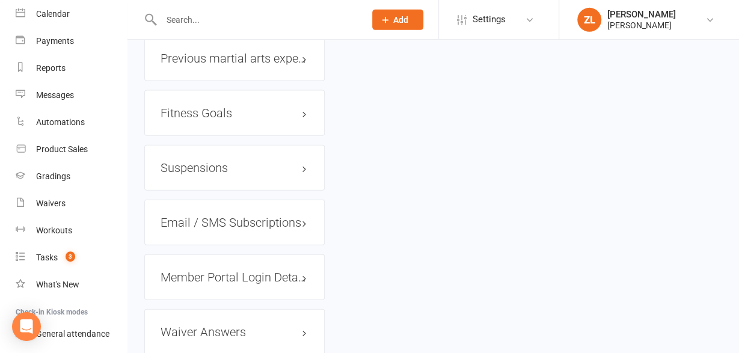
scroll to position [1345, 0]
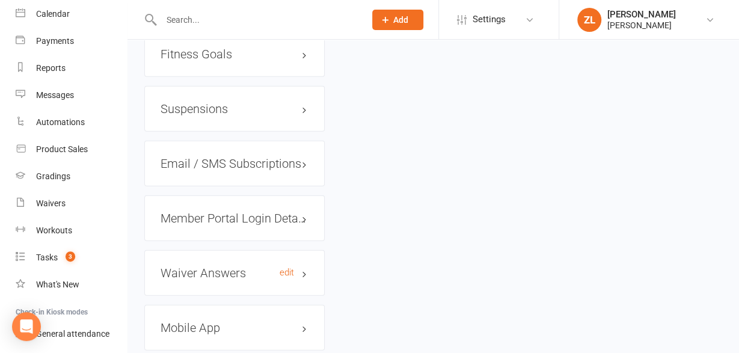
click at [207, 266] on h3 "Waiver Answers edit" at bounding box center [235, 272] width 148 height 13
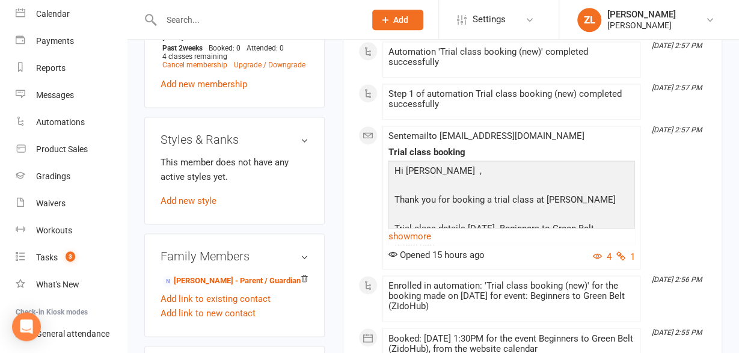
scroll to position [751, 0]
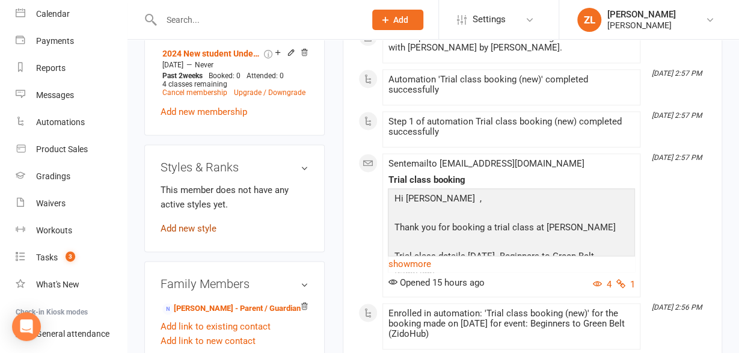
click at [187, 223] on link "Add new style" at bounding box center [189, 228] width 56 height 11
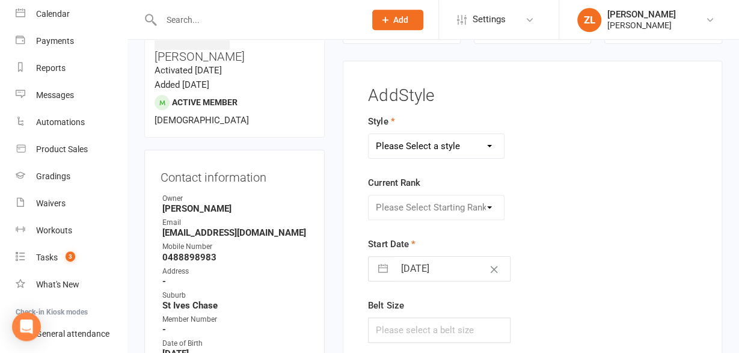
scroll to position [91, 0]
click at [369, 135] on select "Please Select a style Competition experience taekwondo" at bounding box center [436, 147] width 135 height 24
select select "609"
click option "taekwondo" at bounding box center [0, 0] width 0 height 0
click at [369, 196] on select "Please Select Starting Rank Fundamentals white 9 Kup Yellow tip 8 Kup Yellow 7 …" at bounding box center [436, 208] width 135 height 24
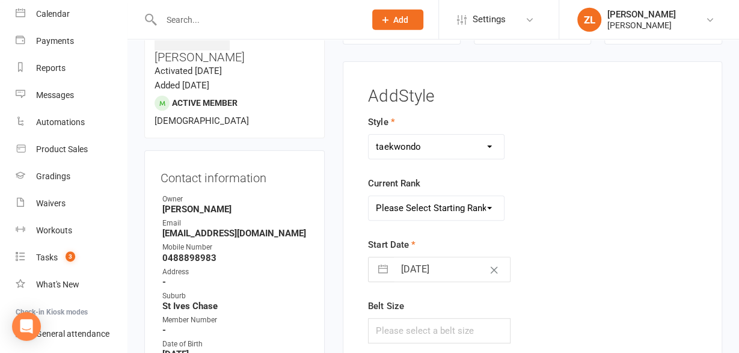
select select "5318"
click option "white" at bounding box center [0, 0] width 0 height 0
click at [436, 318] on input "text" at bounding box center [439, 330] width 142 height 25
type input "130 cm"
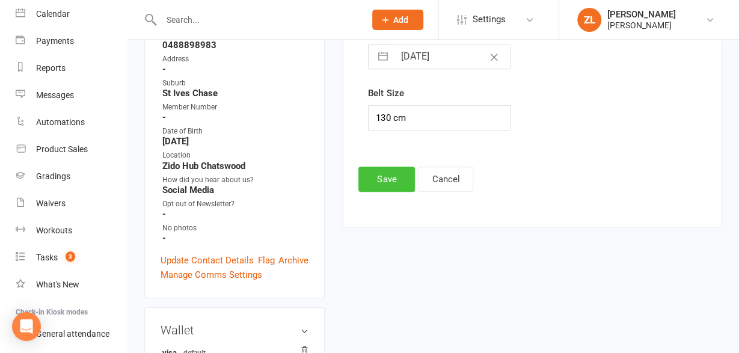
click at [367, 173] on button "Save" at bounding box center [386, 179] width 57 height 25
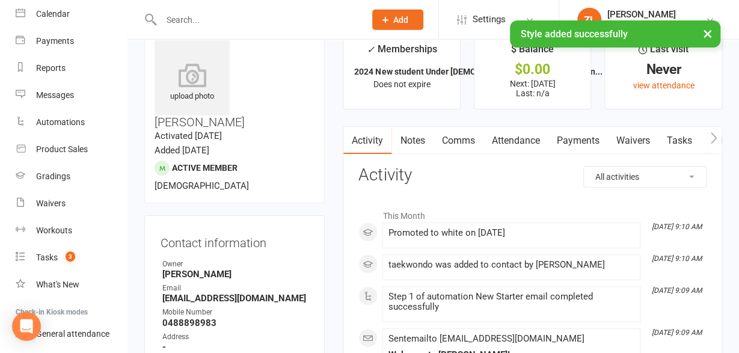
scroll to position [0, 0]
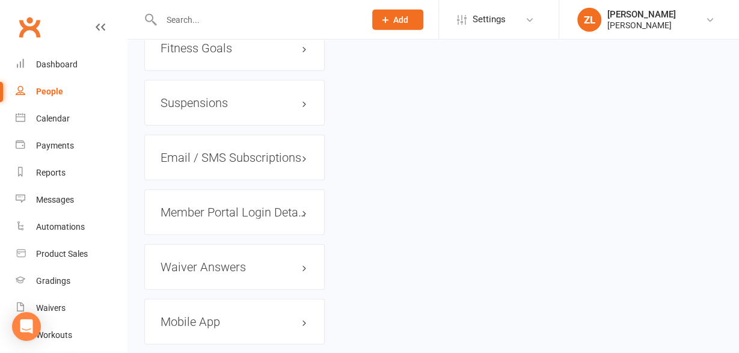
scroll to position [1470, 0]
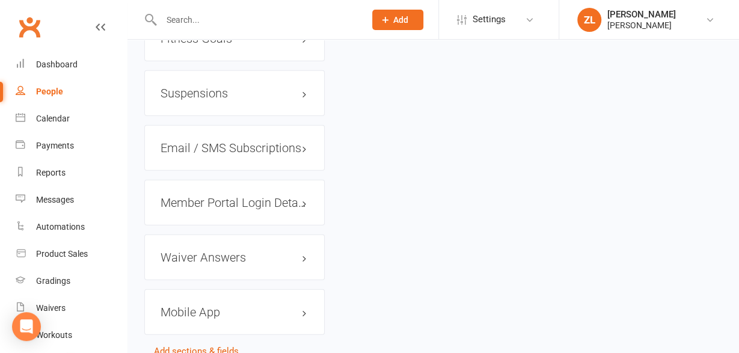
click at [224, 251] on h3 "Waiver Answers edit" at bounding box center [235, 257] width 148 height 13
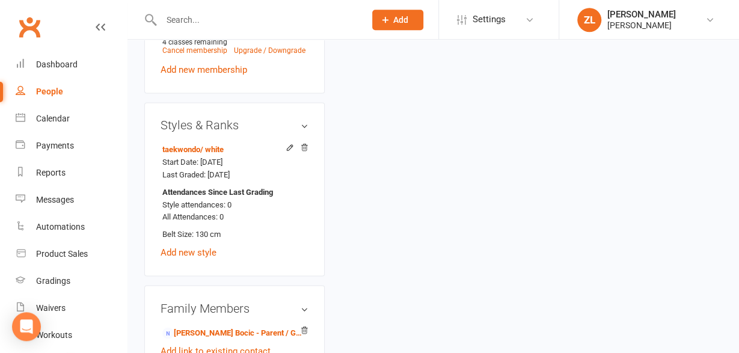
scroll to position [813, 0]
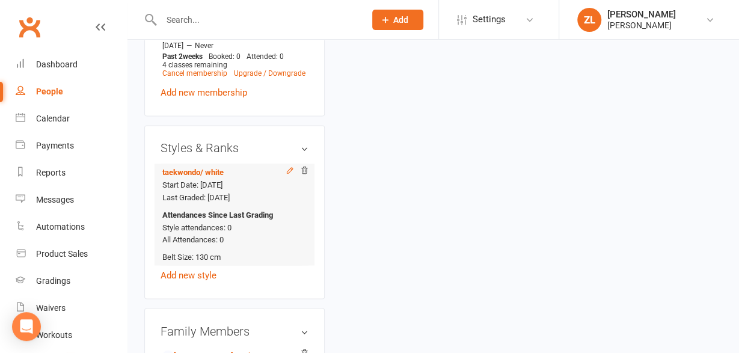
click at [292, 167] on icon at bounding box center [289, 169] width 5 height 5
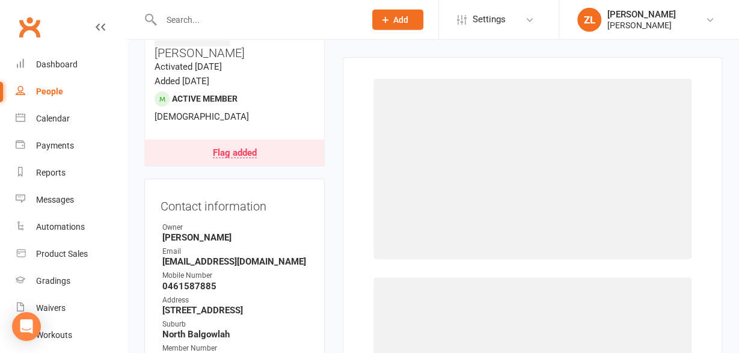
select select "609"
select select "5318"
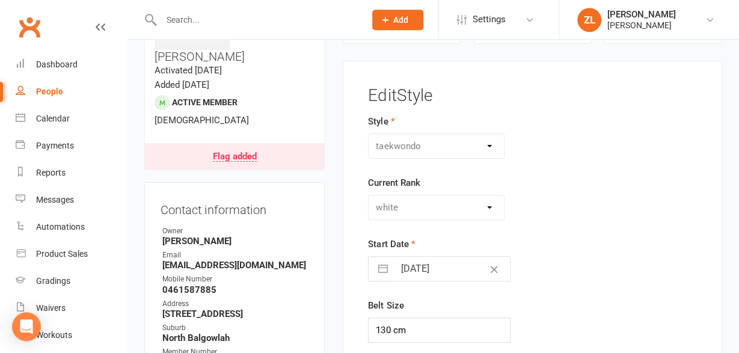
scroll to position [91, 0]
click at [384, 328] on input "130 cm" at bounding box center [439, 330] width 142 height 25
type input "140 cm"
click at [547, 300] on div "Belt Size 140 cm" at bounding box center [474, 321] width 213 height 45
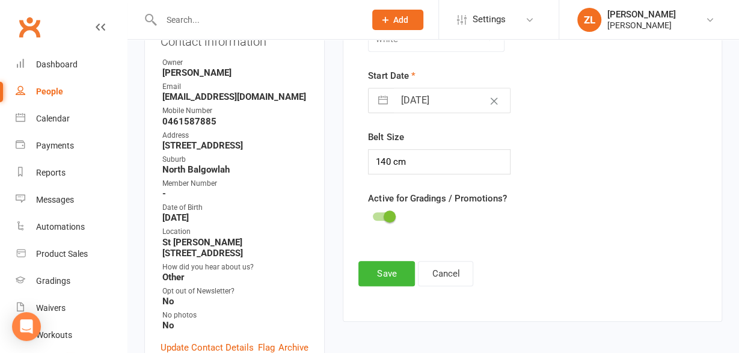
scroll to position [310, 0]
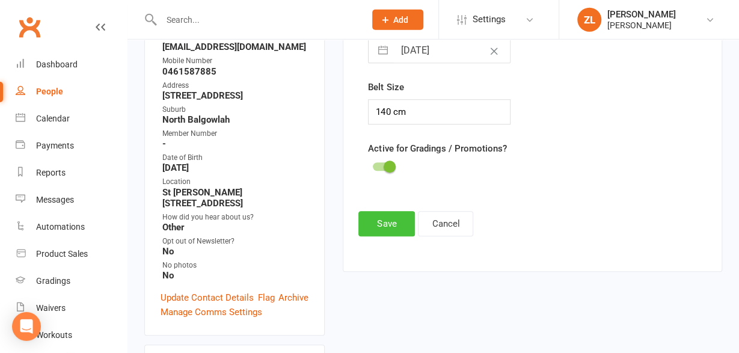
click at [373, 226] on button "Save" at bounding box center [386, 223] width 57 height 25
